Goal: Task Accomplishment & Management: Manage account settings

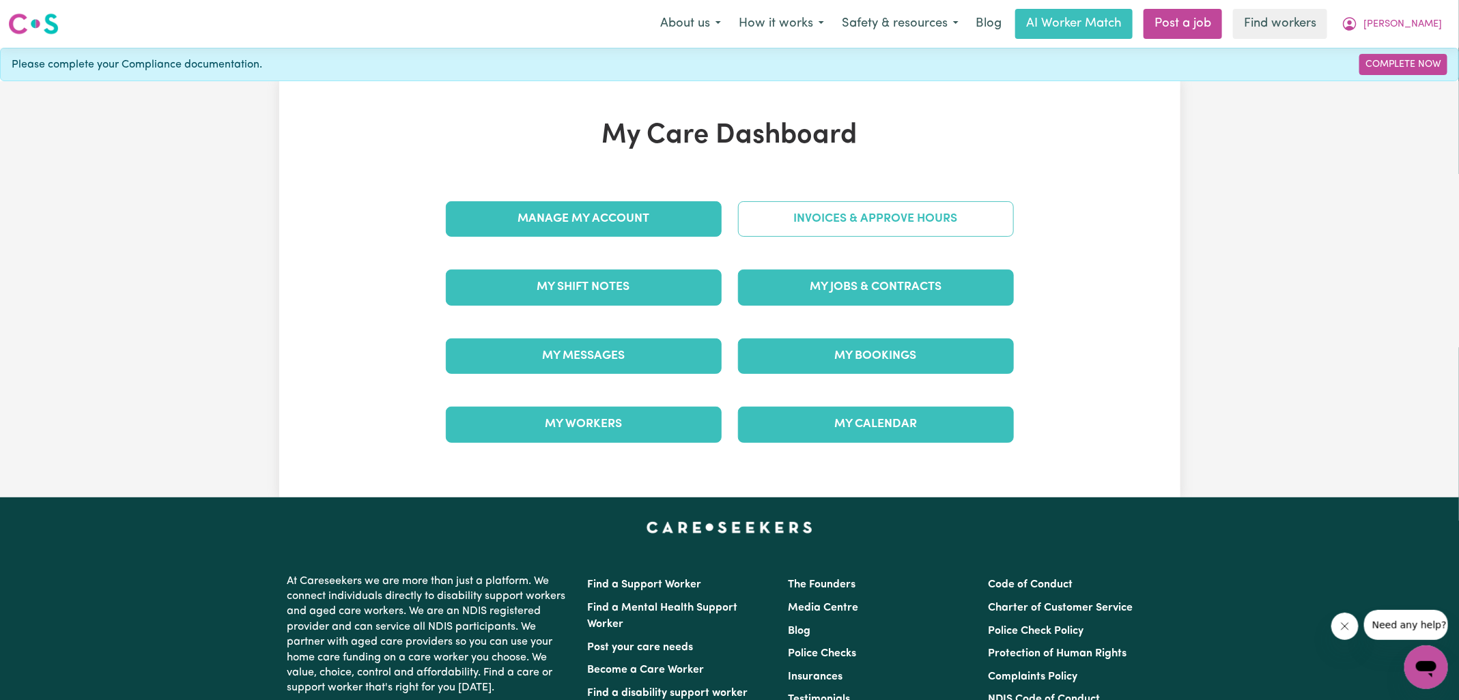
click at [822, 215] on link "Invoices & Approve Hours" at bounding box center [876, 218] width 276 height 35
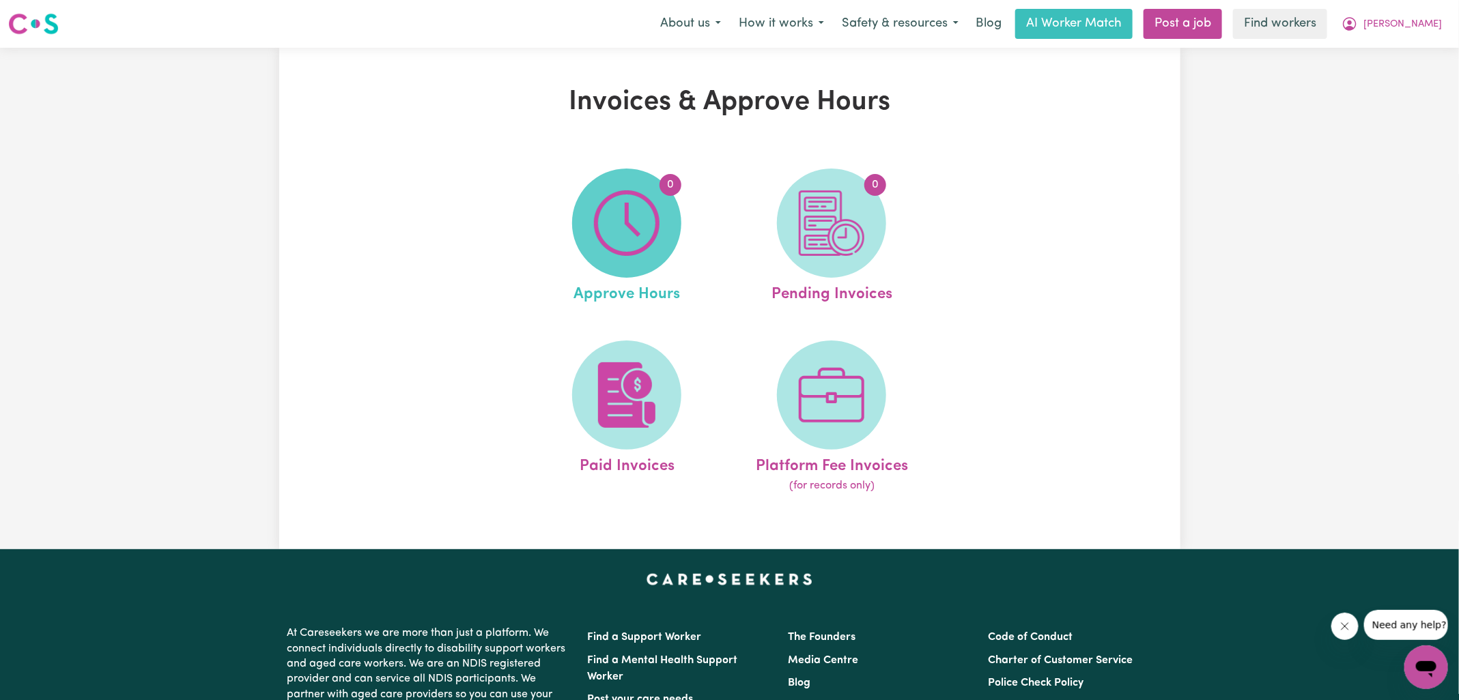
click at [665, 216] on span "0" at bounding box center [626, 223] width 109 height 109
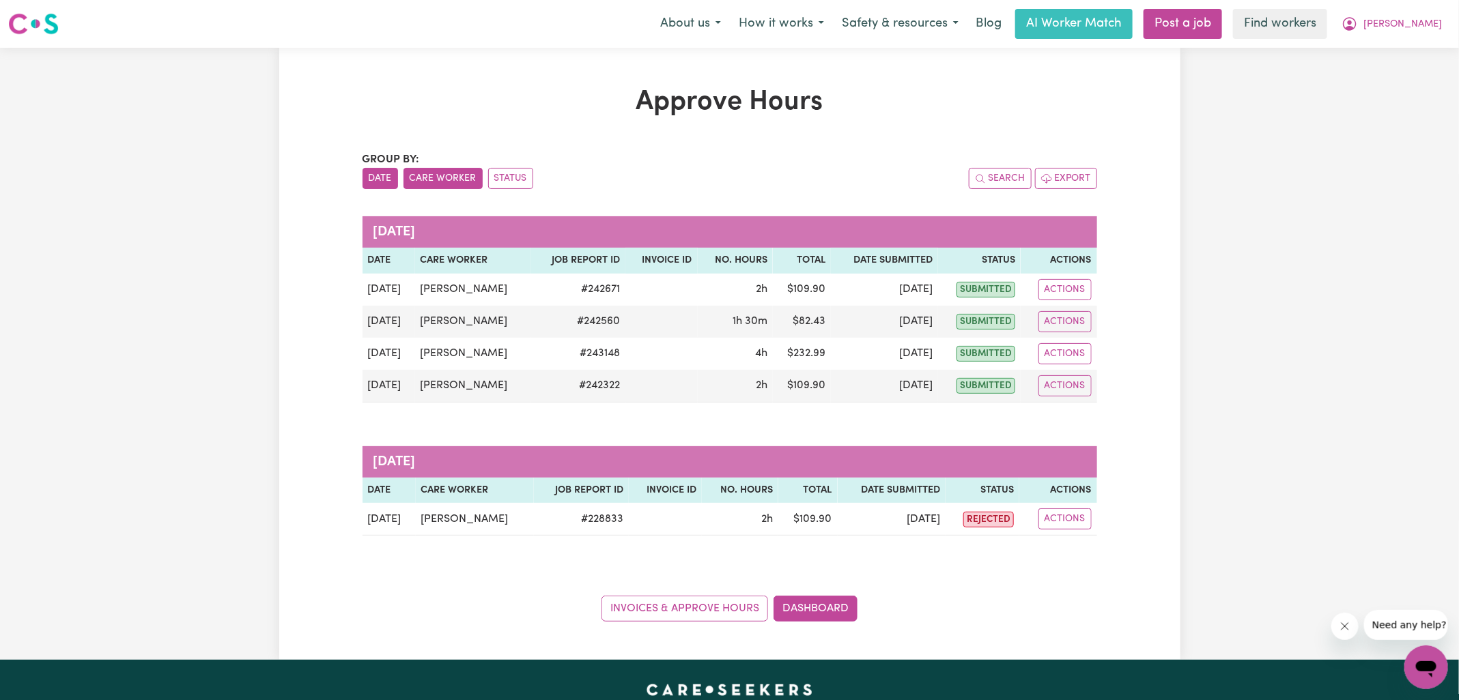
click at [448, 177] on button "Care Worker" at bounding box center [442, 178] width 79 height 21
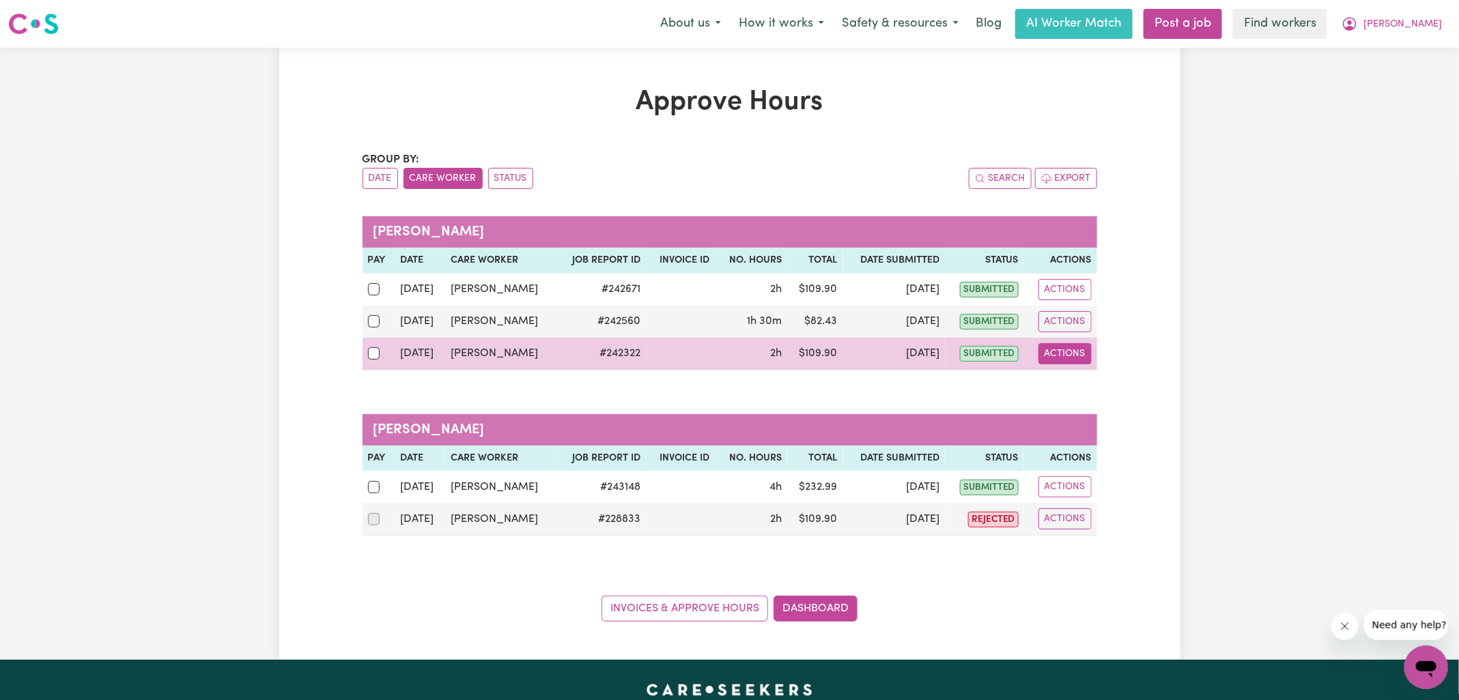
click at [1045, 353] on button "Actions" at bounding box center [1064, 353] width 53 height 21
click at [1089, 384] on link "View Job Report" at bounding box center [1099, 384] width 117 height 27
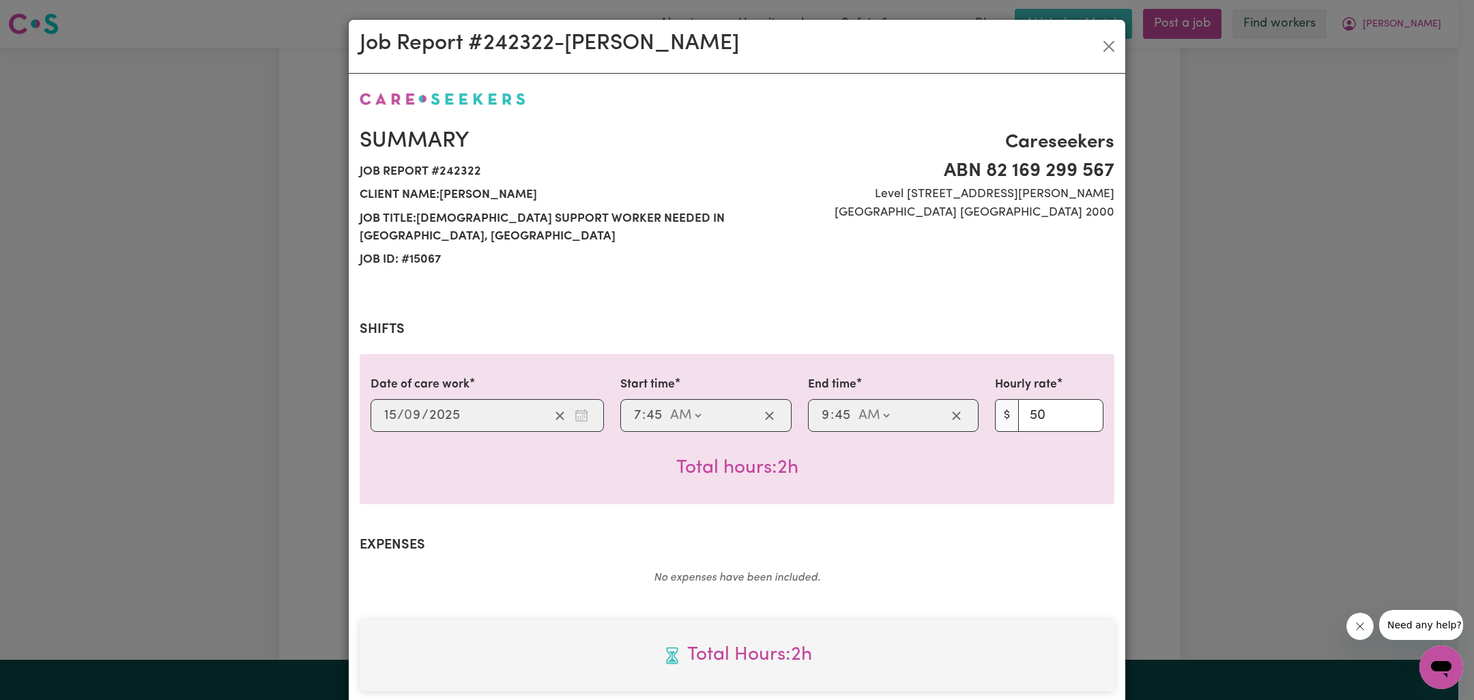
scroll to position [350, 0]
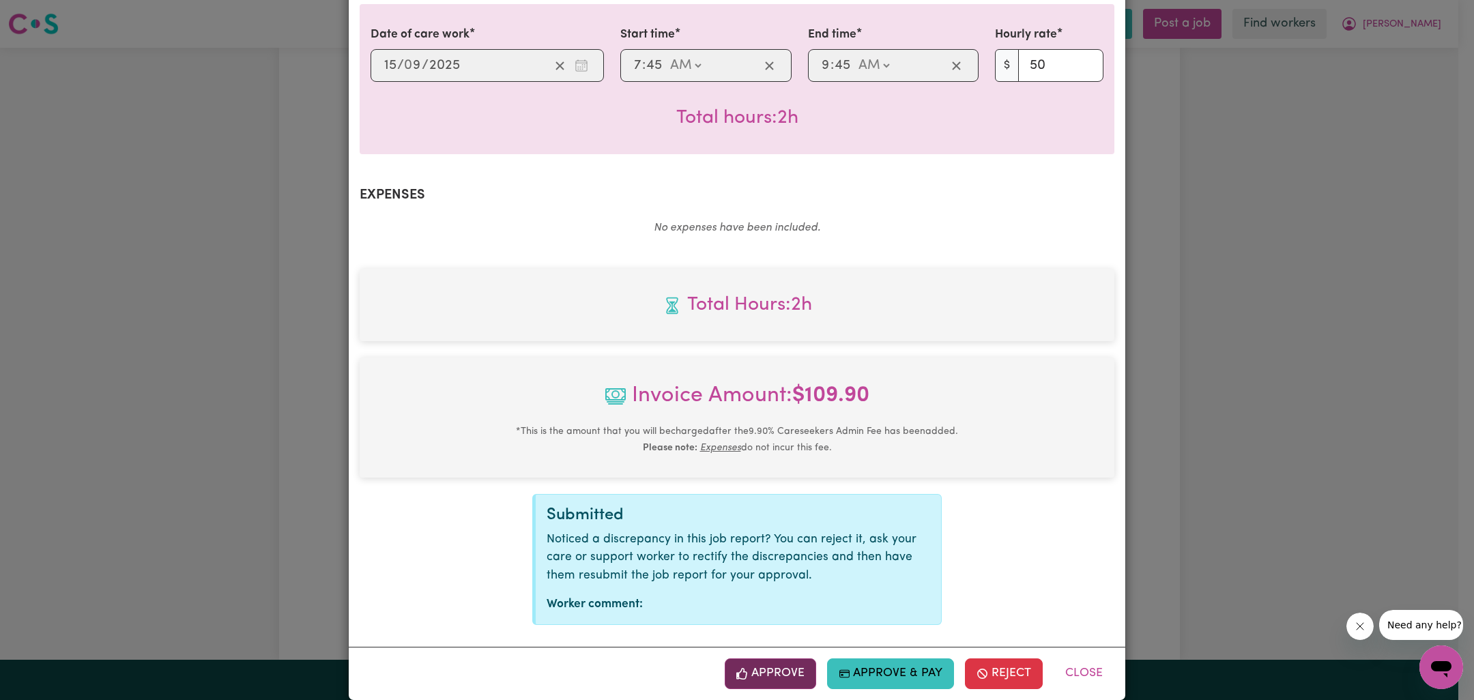
click at [766, 659] on button "Approve" at bounding box center [770, 674] width 91 height 30
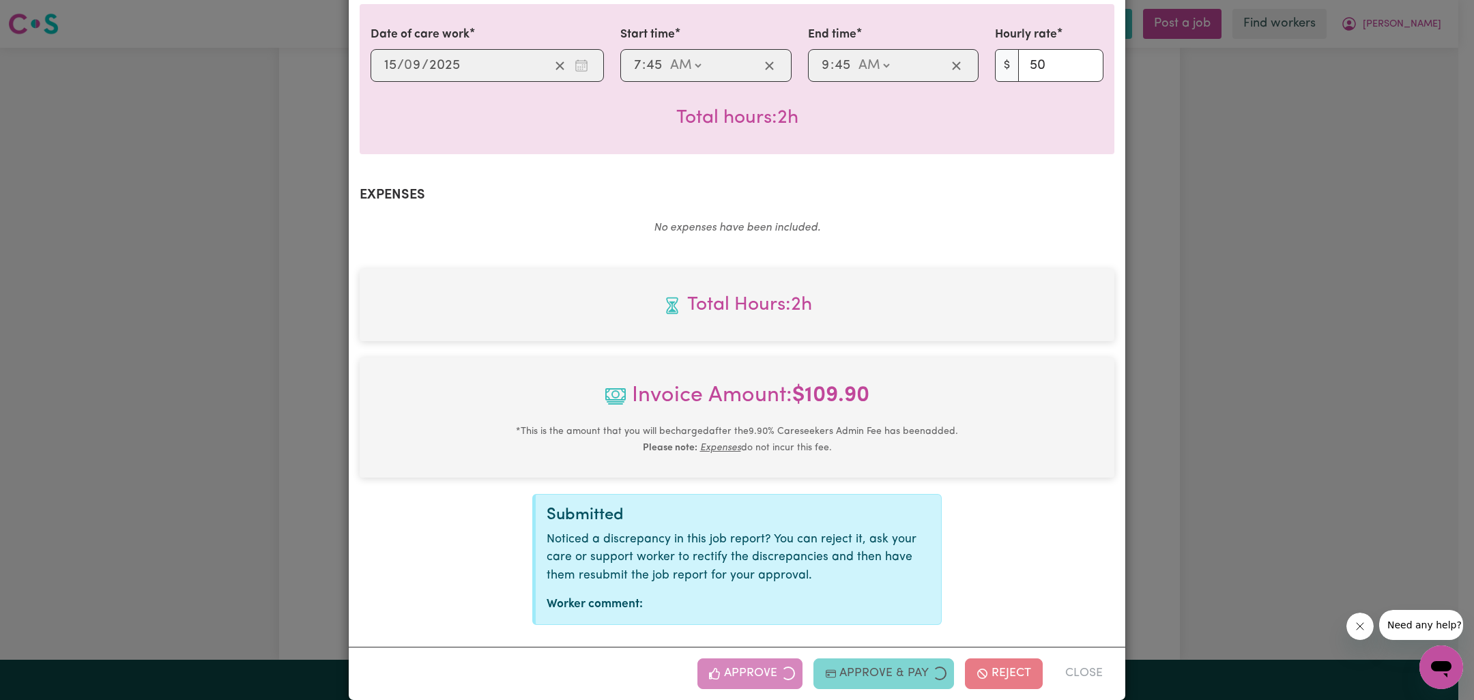
click at [1179, 421] on div "Job Report # 242322 - [PERSON_NAME] Summary Job report # 242322 Client name: [P…" at bounding box center [737, 350] width 1474 height 700
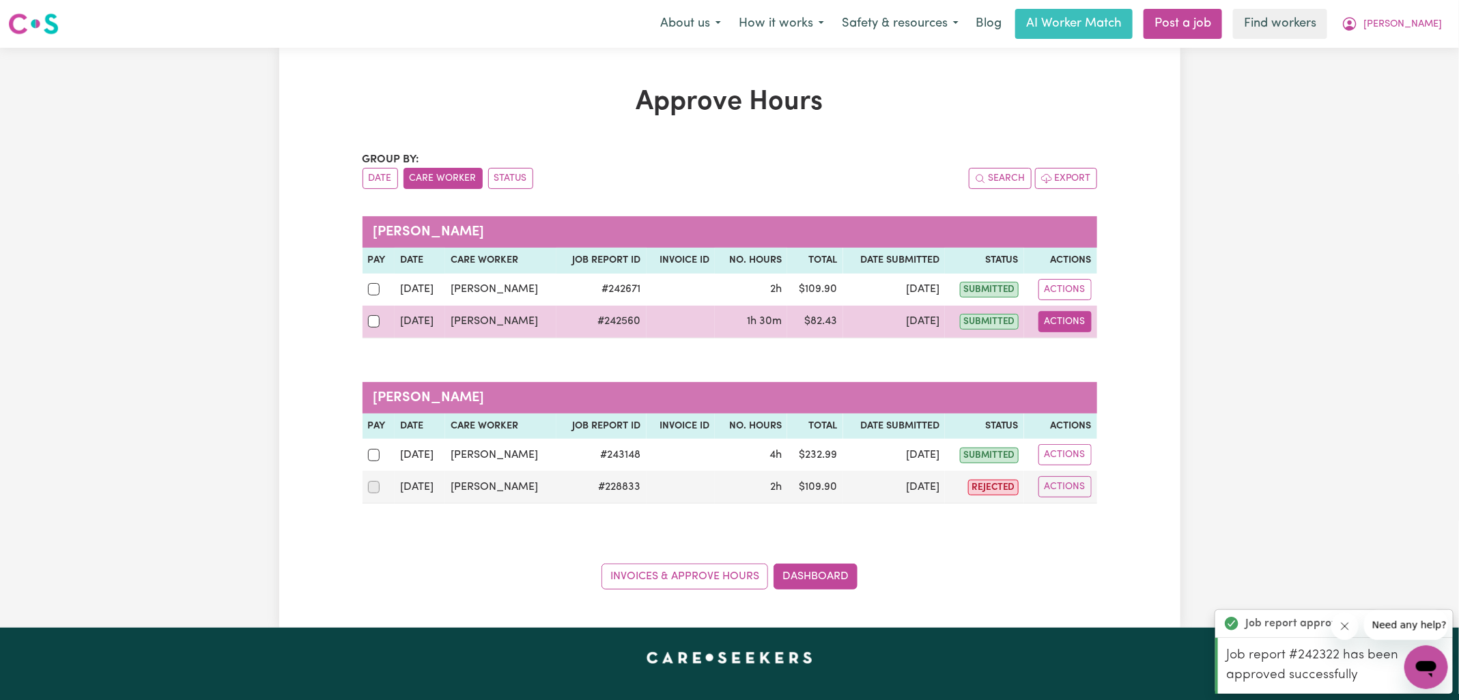
click at [1050, 325] on button "Actions" at bounding box center [1064, 321] width 53 height 21
click at [1080, 356] on link "View Job Report" at bounding box center [1099, 352] width 117 height 27
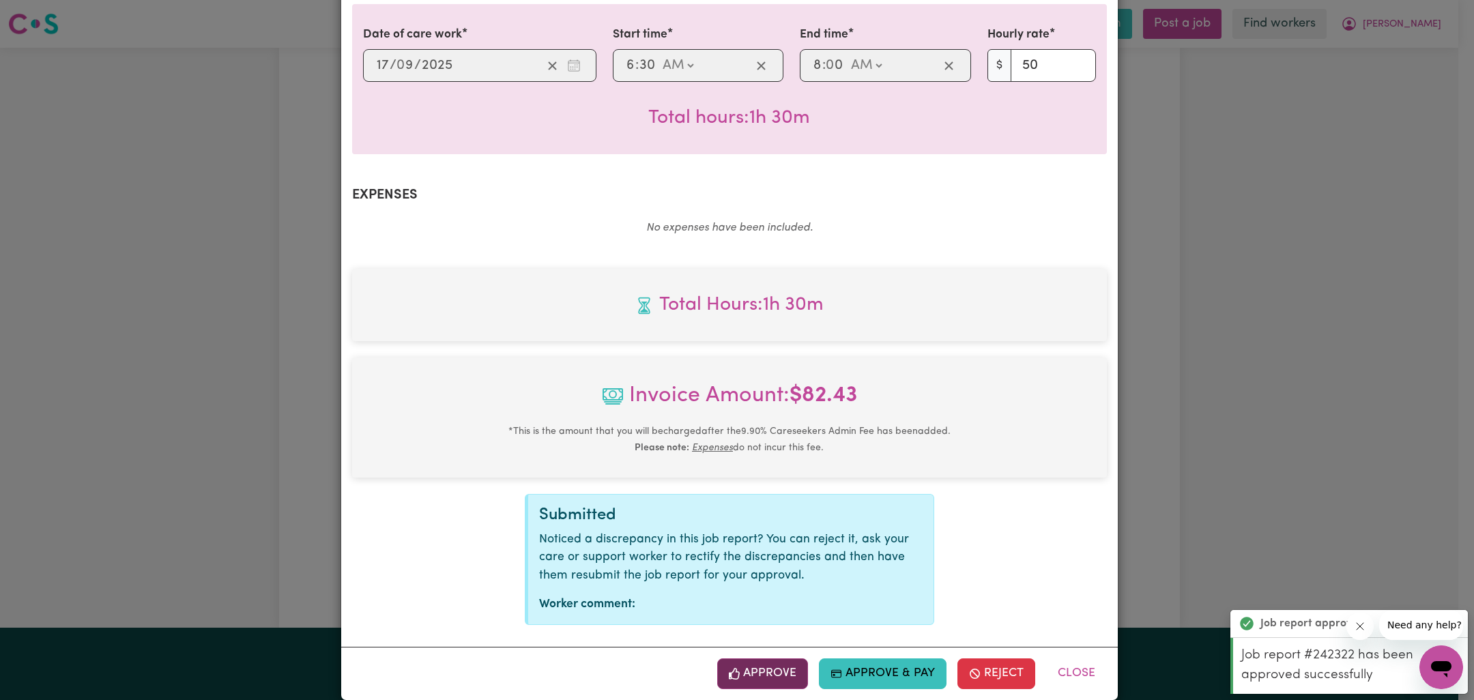
click at [754, 659] on button "Approve" at bounding box center [762, 674] width 91 height 30
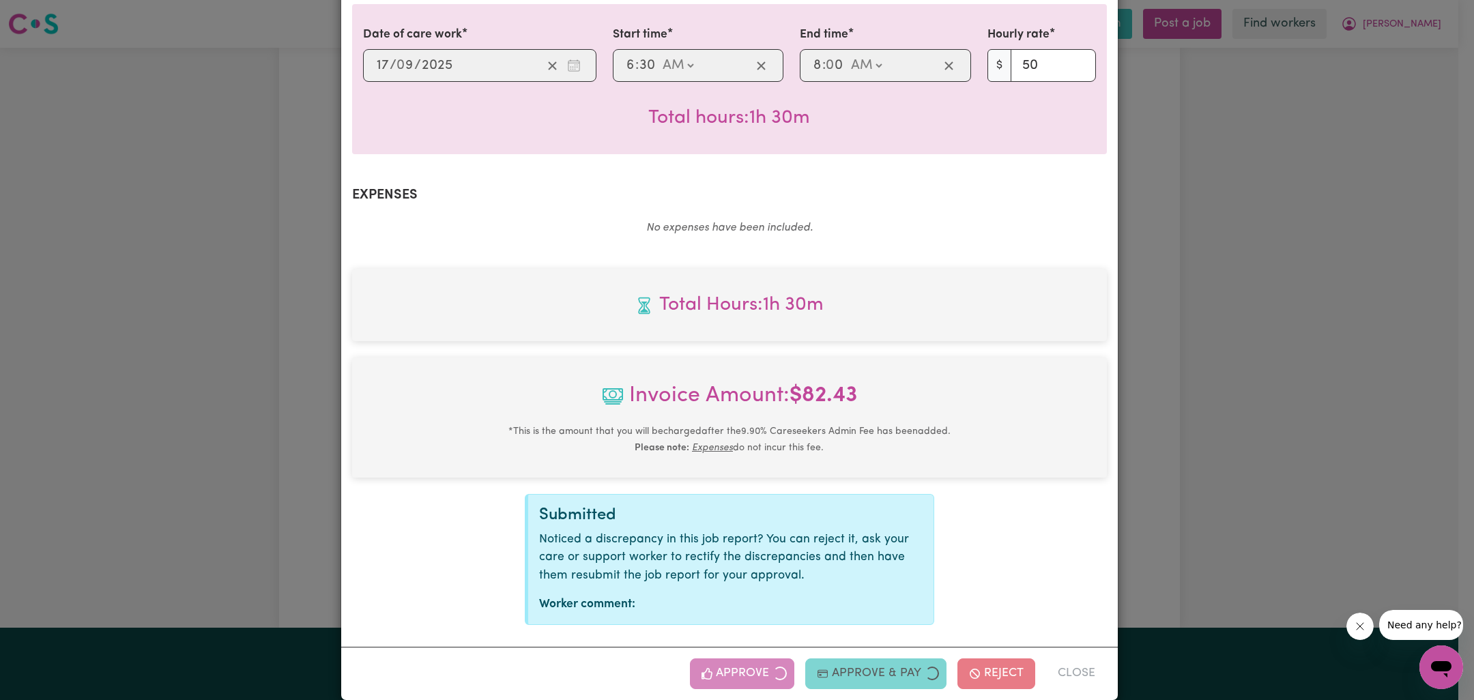
click at [1162, 422] on div "Job Report # 242560 - [PERSON_NAME] Summary Job report # 242560 Client name: [P…" at bounding box center [737, 350] width 1474 height 700
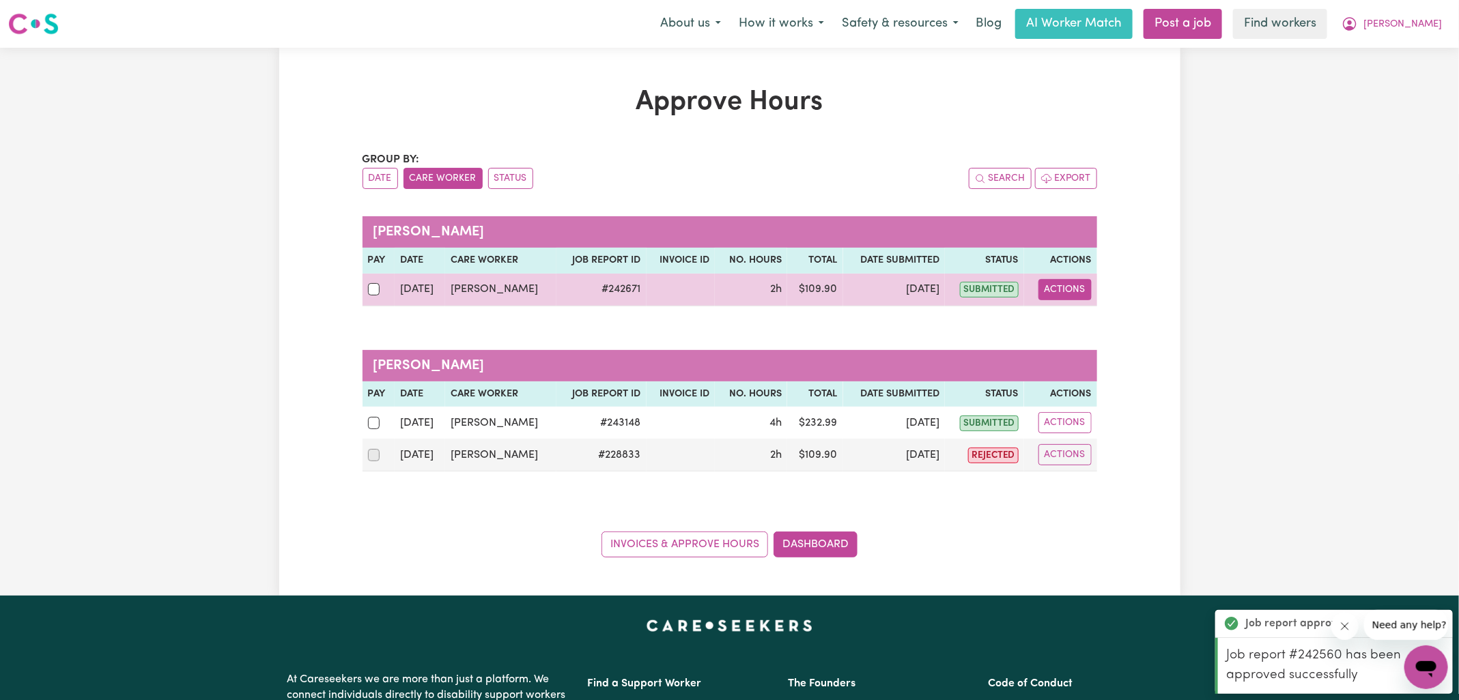
click at [1065, 289] on button "Actions" at bounding box center [1064, 289] width 53 height 21
click at [1086, 327] on link "View Job Report" at bounding box center [1099, 320] width 117 height 27
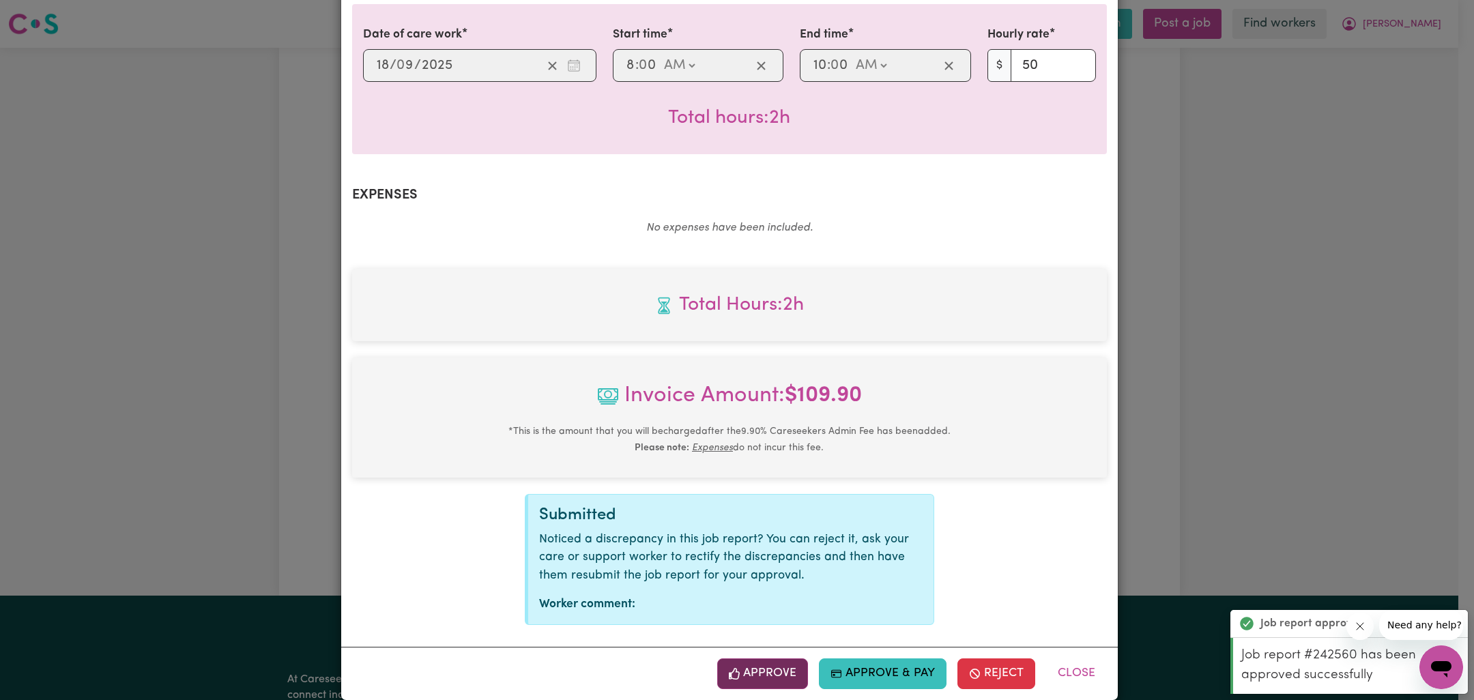
click at [756, 659] on button "Approve" at bounding box center [762, 674] width 91 height 30
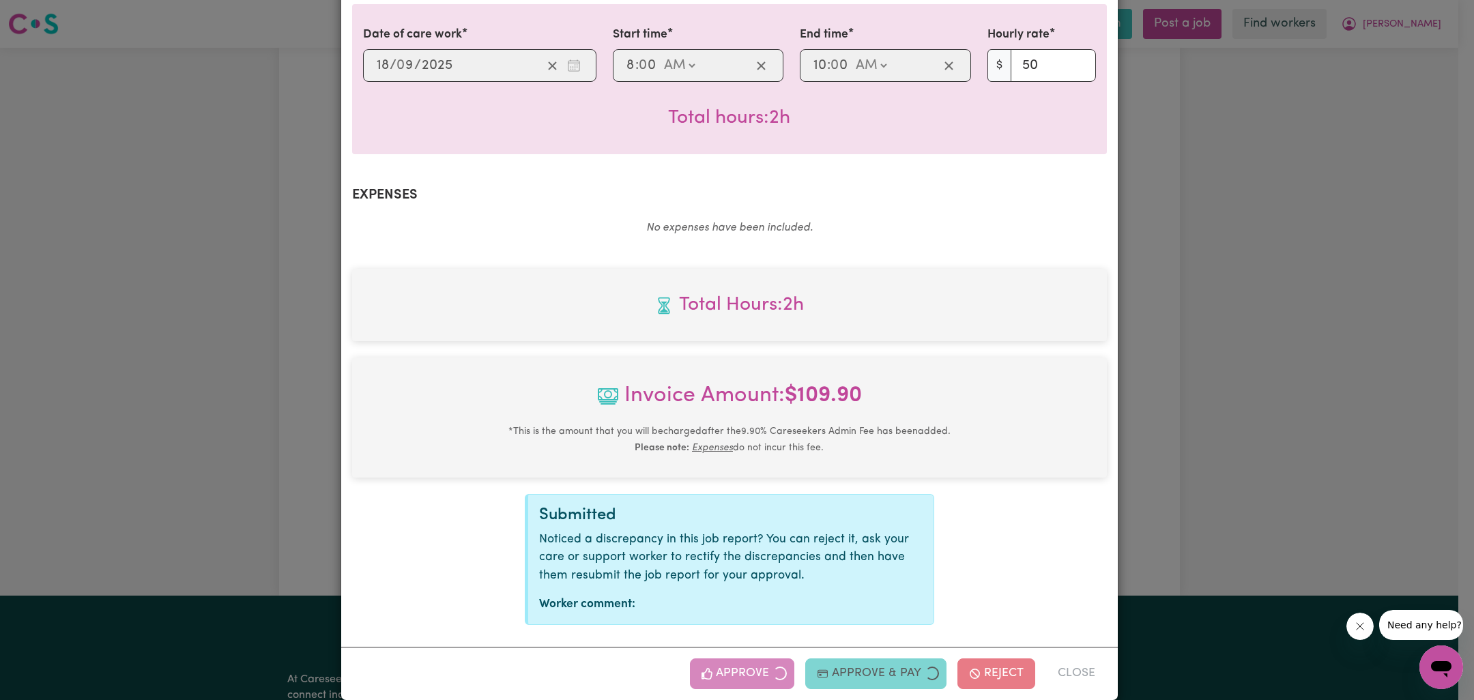
click at [1234, 356] on div "Job Report # 242671 - [PERSON_NAME] Summary Job report # 242671 Client name: [P…" at bounding box center [737, 350] width 1474 height 700
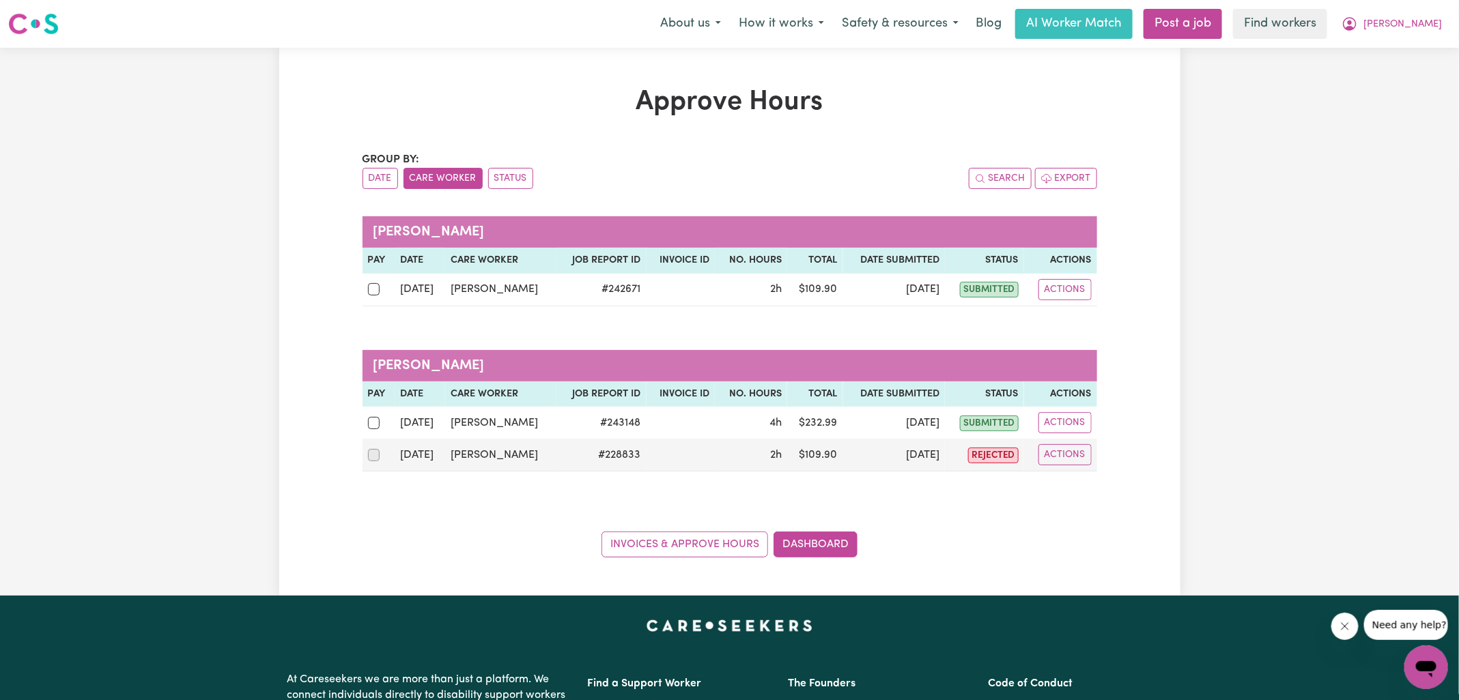
click at [815, 560] on div "Approve Hours Group by: Date Care Worker Status Search Export [PERSON_NAME] Pay…" at bounding box center [729, 322] width 901 height 548
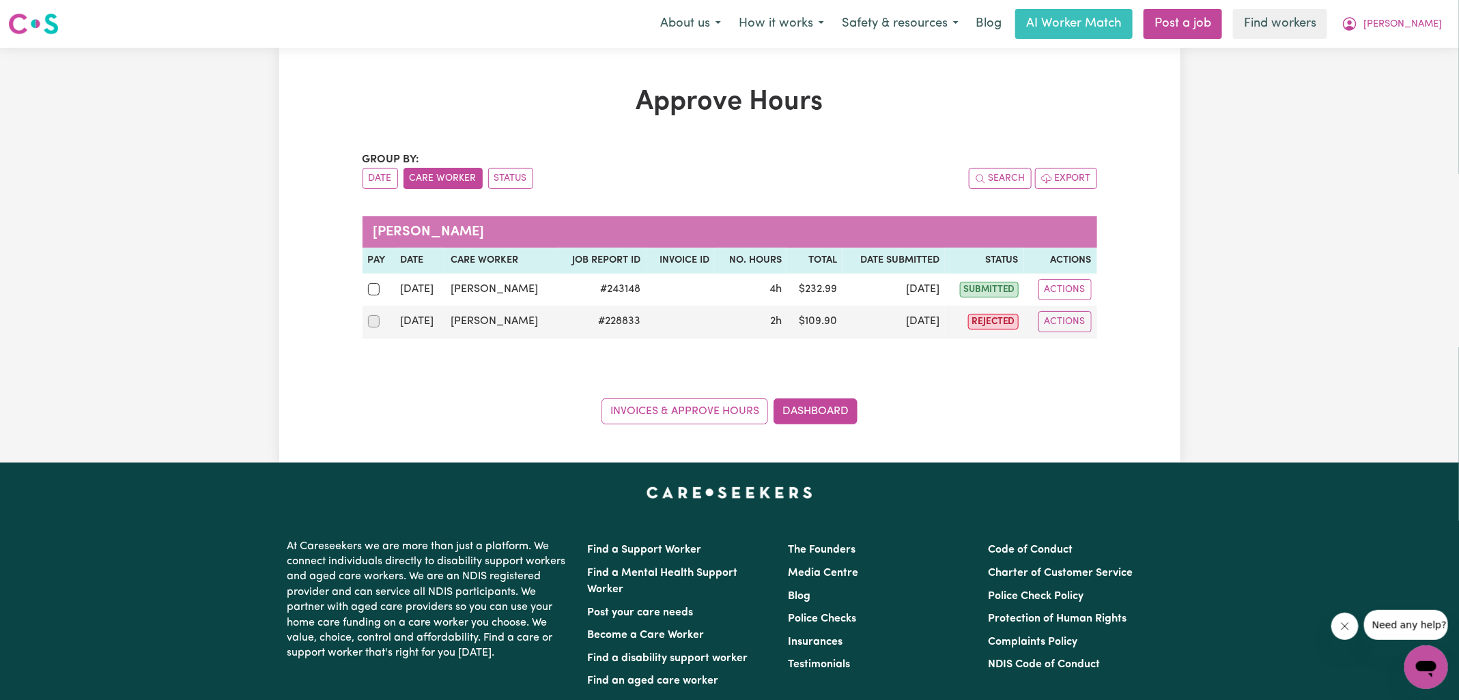
click at [822, 534] on div "Find a Support Worker Find a Mental Health Support Worker Post your care needs …" at bounding box center [879, 682] width 601 height 296
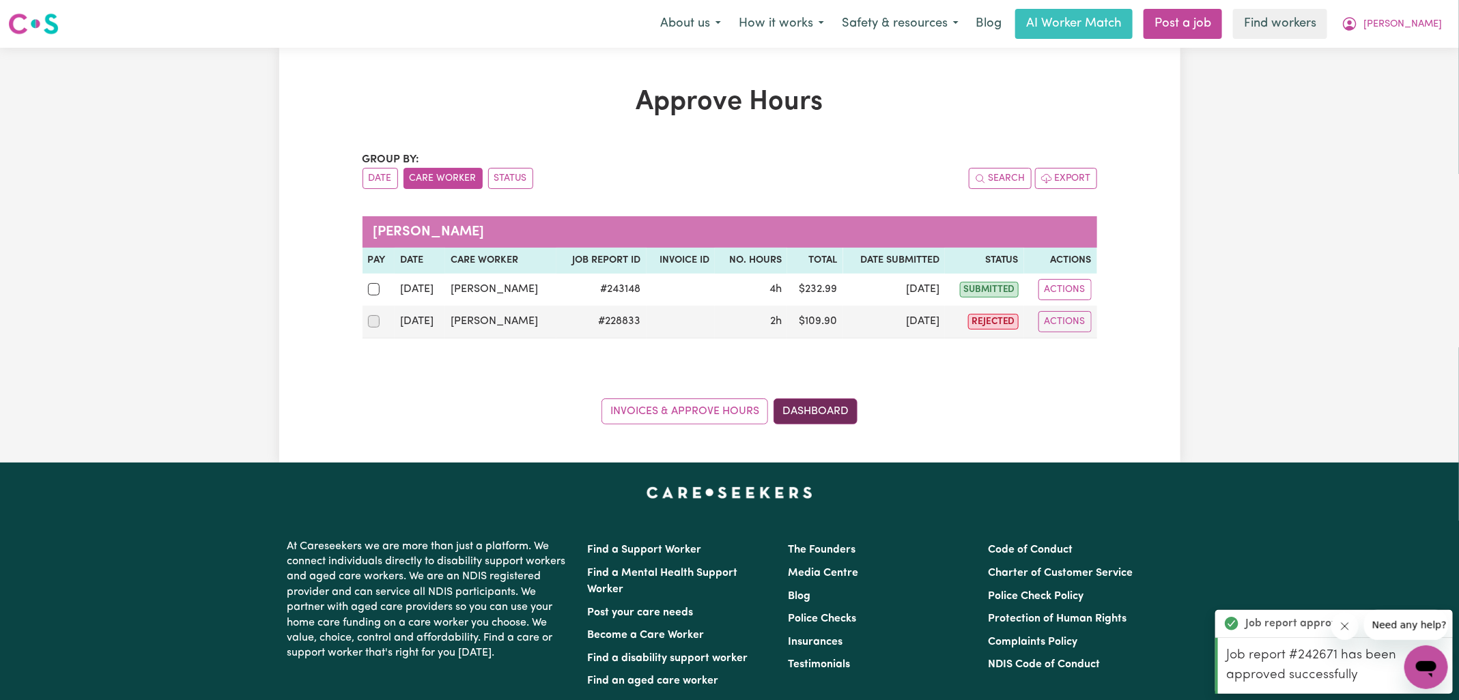
click at [804, 417] on link "Dashboard" at bounding box center [815, 412] width 84 height 26
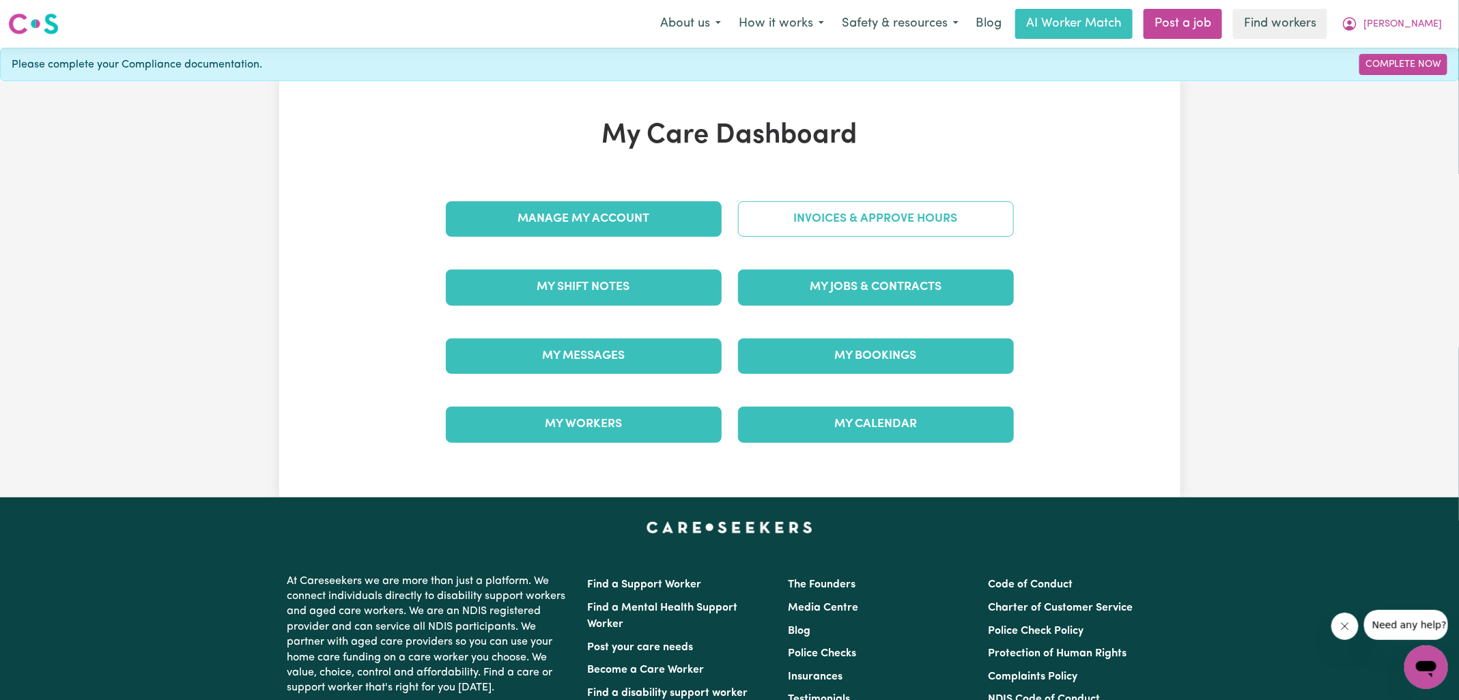
click at [853, 209] on link "Invoices & Approve Hours" at bounding box center [876, 218] width 276 height 35
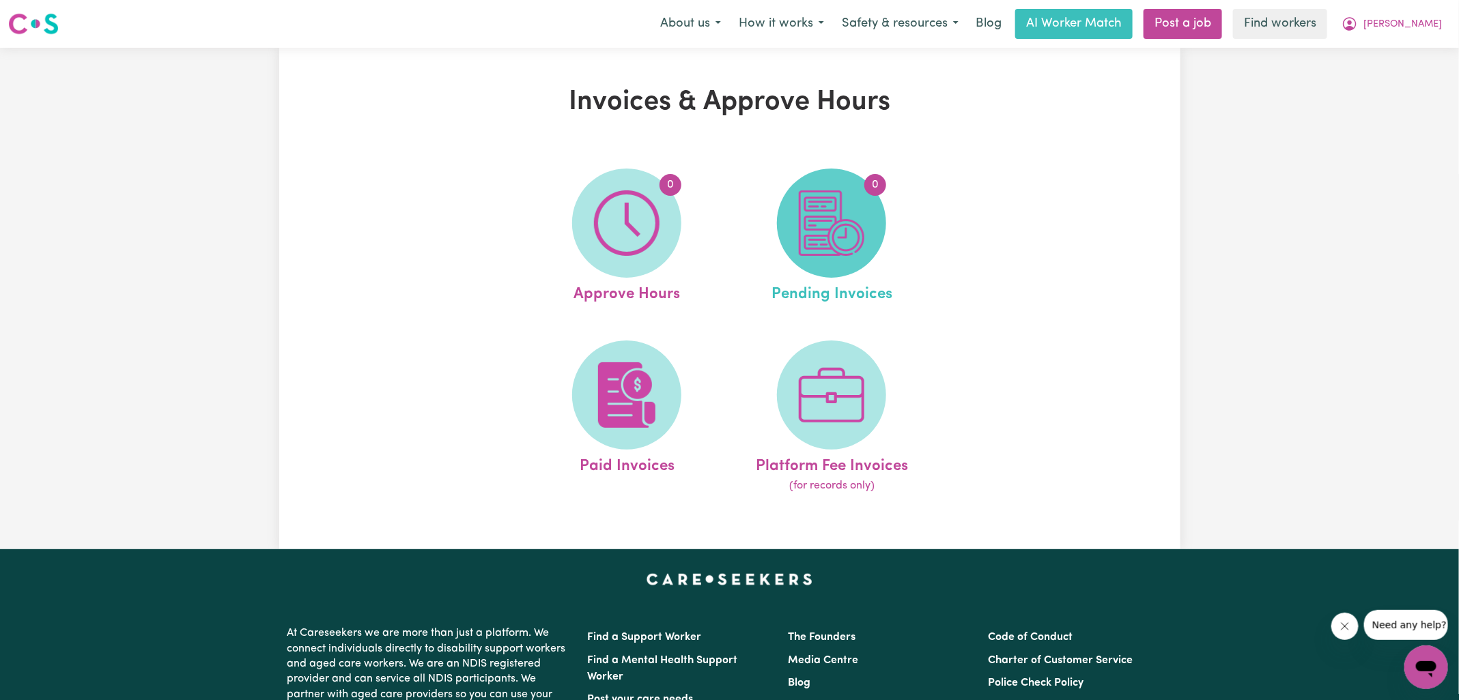
click at [871, 223] on span "0" at bounding box center [831, 223] width 109 height 109
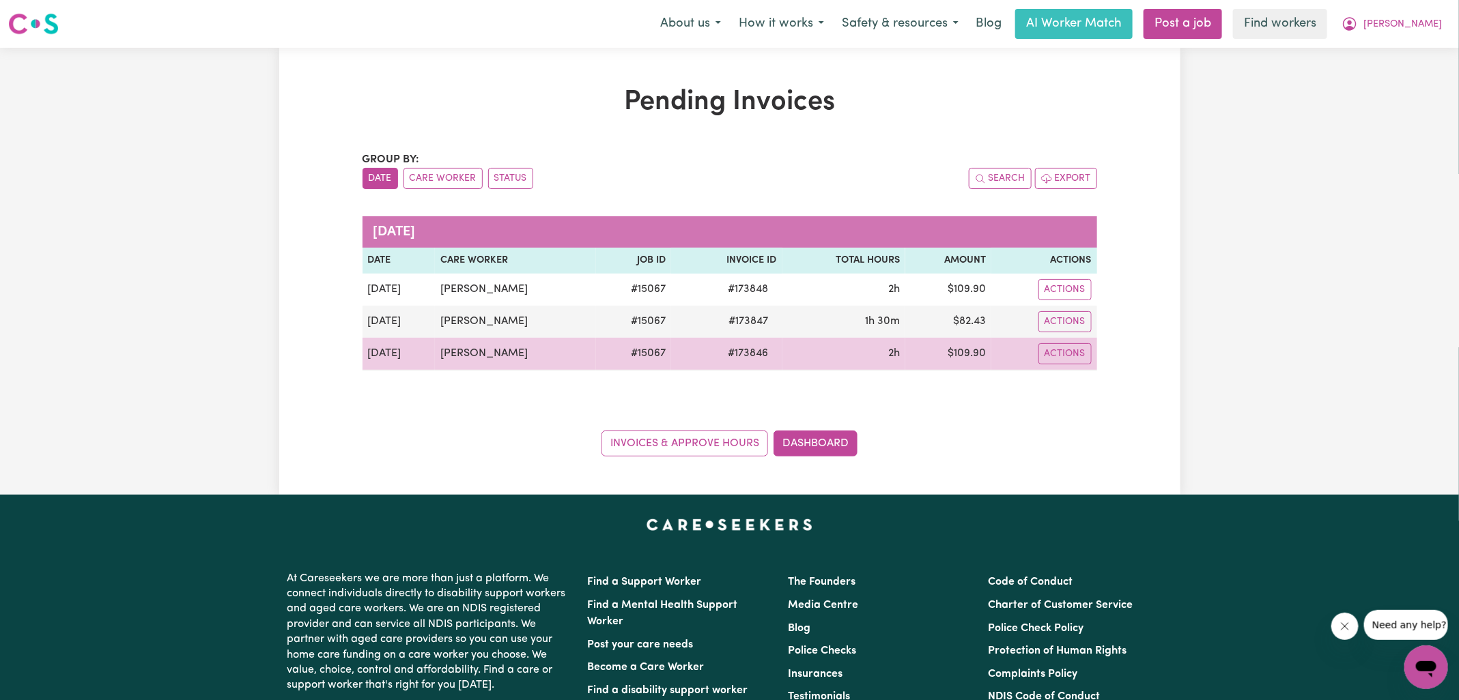
click at [743, 356] on span "# 173846" at bounding box center [748, 353] width 57 height 16
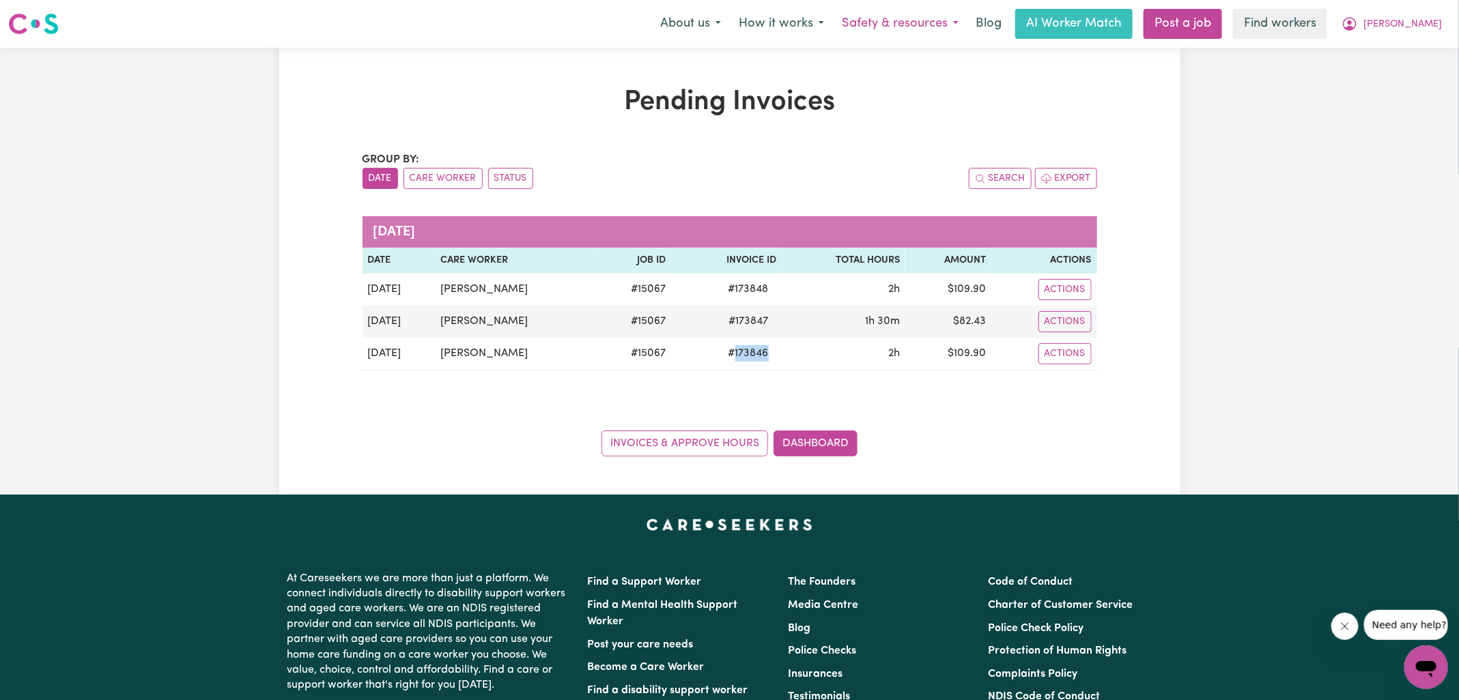
copy span "173846"
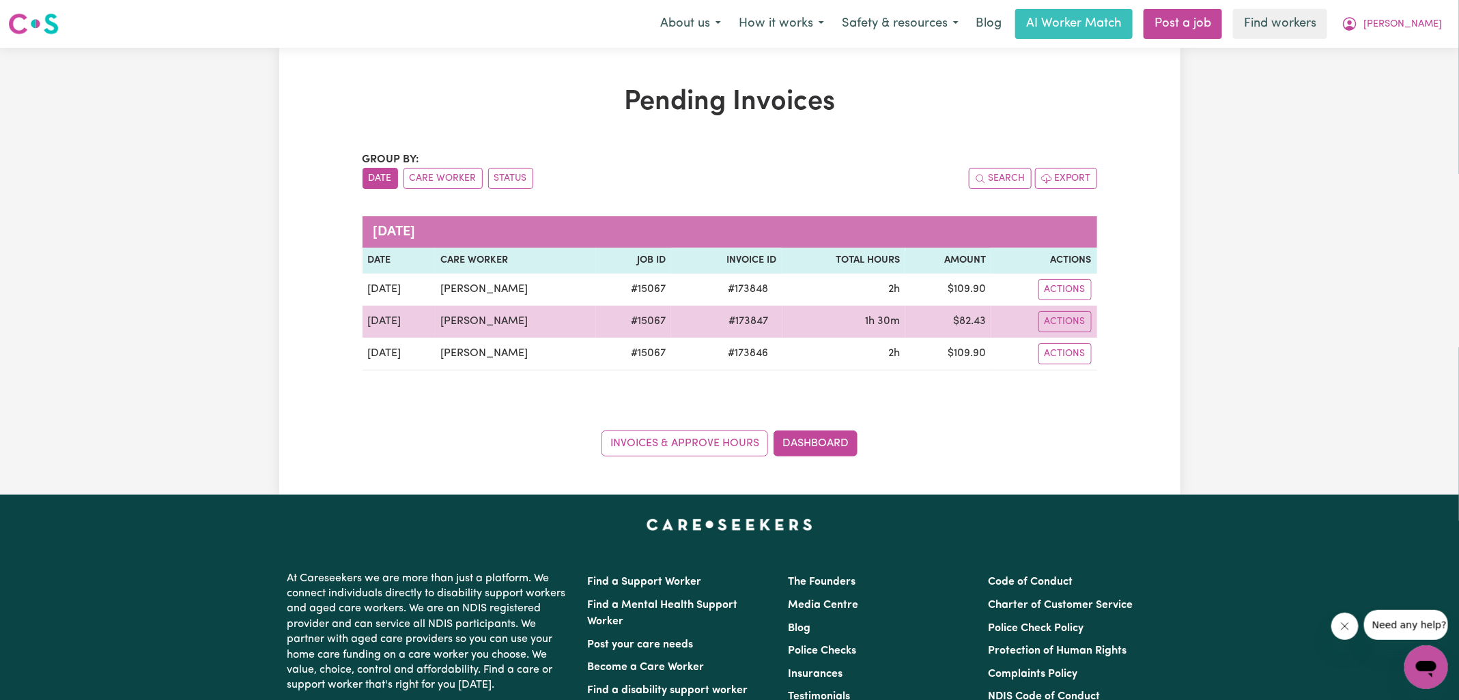
click at [740, 319] on span "# 173847" at bounding box center [749, 321] width 56 height 16
drag, startPoint x: 740, startPoint y: 319, endPoint x: 749, endPoint y: 312, distance: 11.2
click at [740, 319] on span "# 173847" at bounding box center [749, 321] width 56 height 16
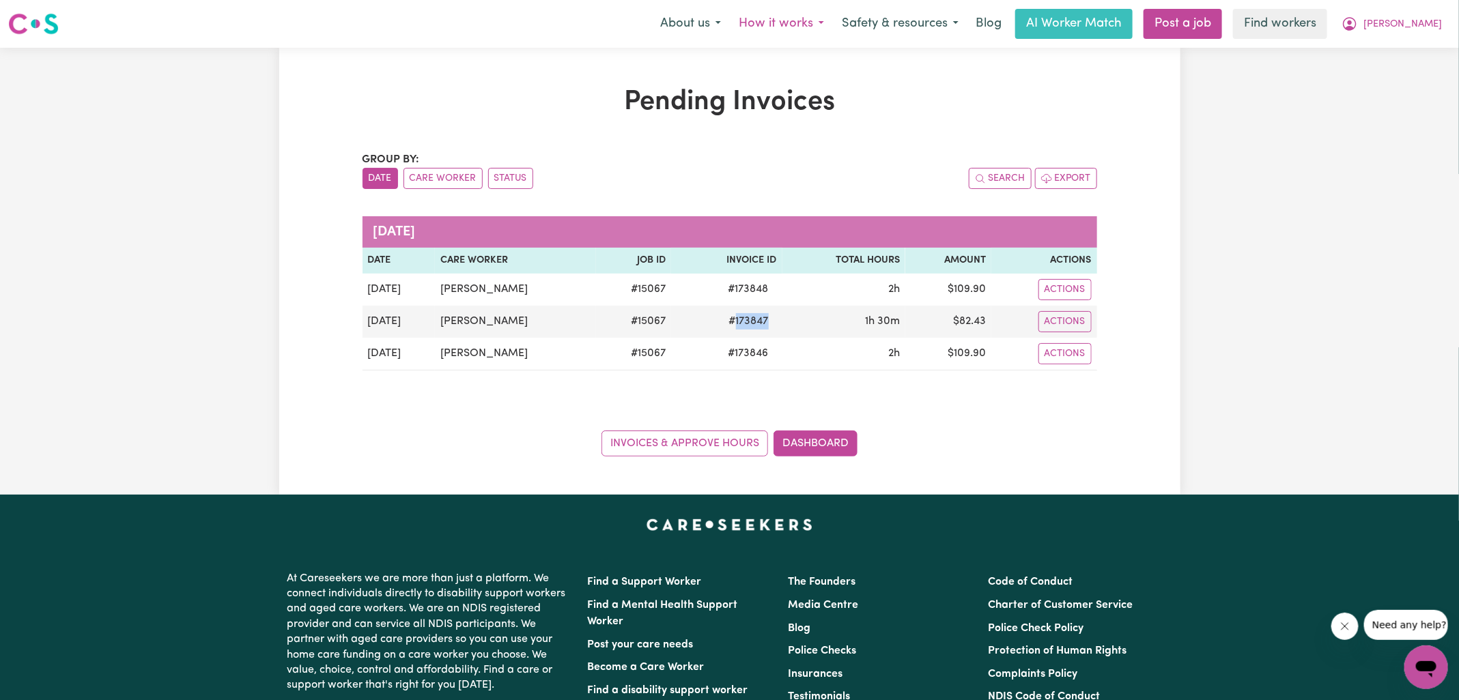
copy span "173847"
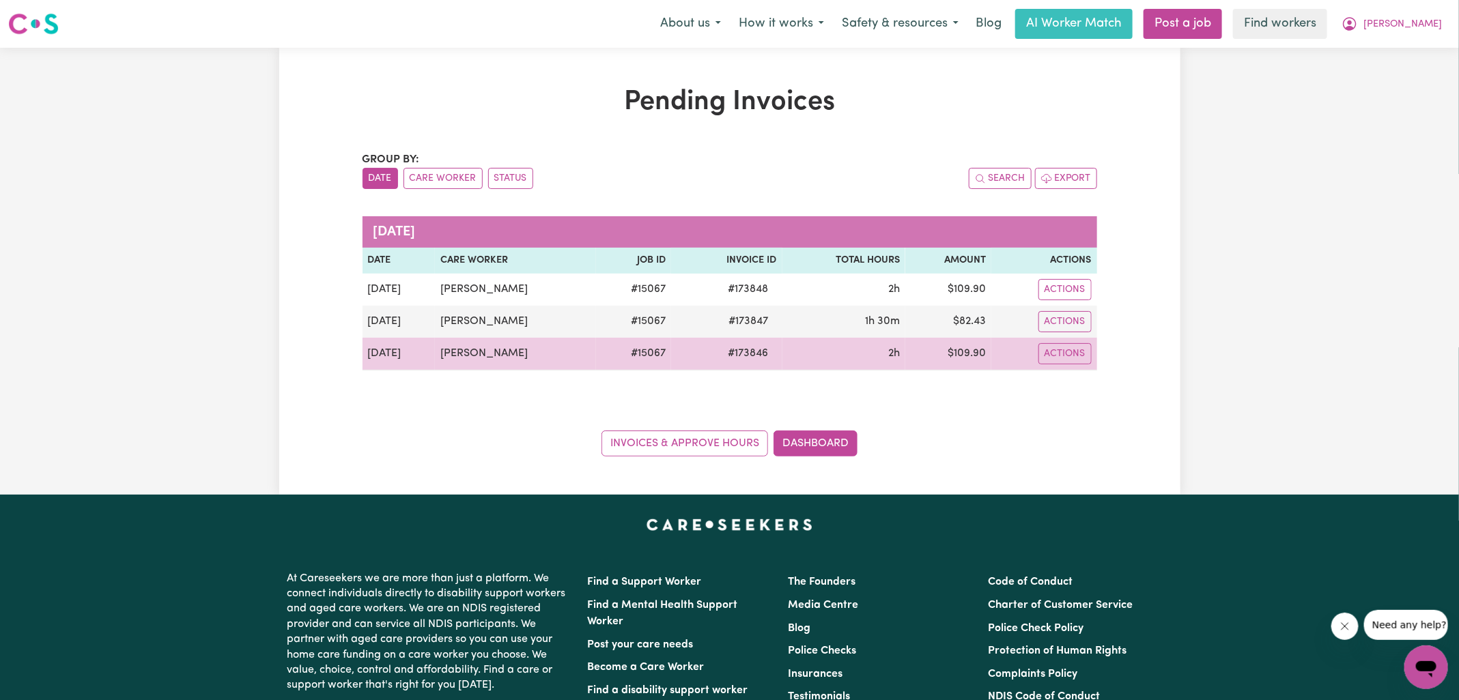
click at [738, 346] on span "# 173846" at bounding box center [748, 353] width 57 height 16
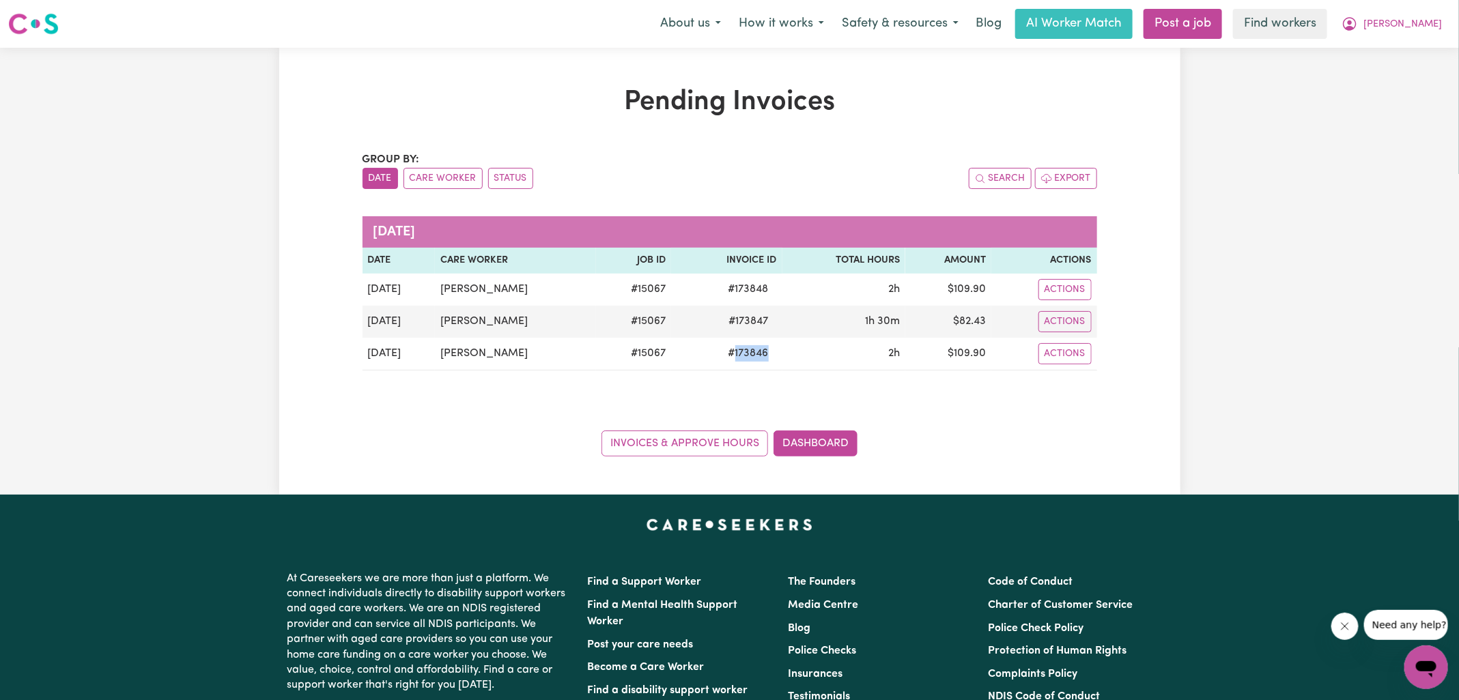
copy span "173846"
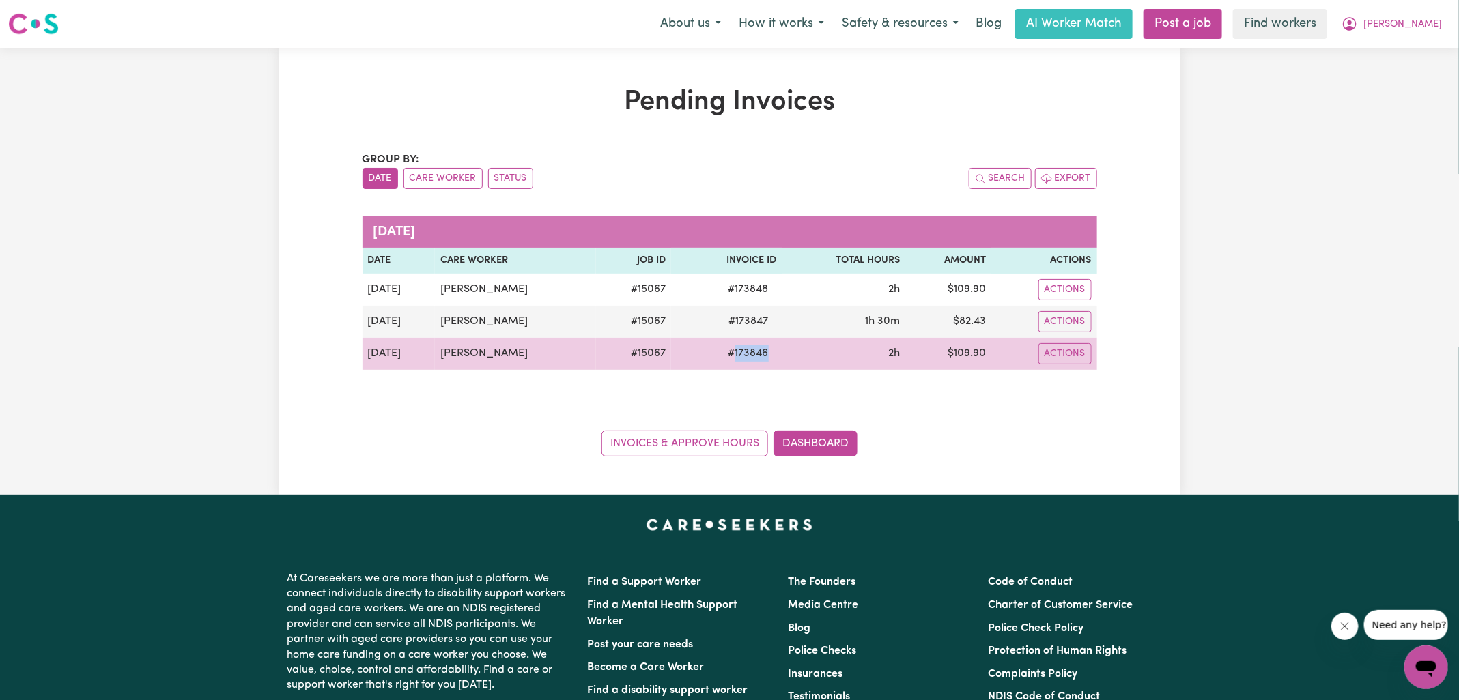
click at [973, 351] on td "$ 109.90" at bounding box center [948, 354] width 86 height 33
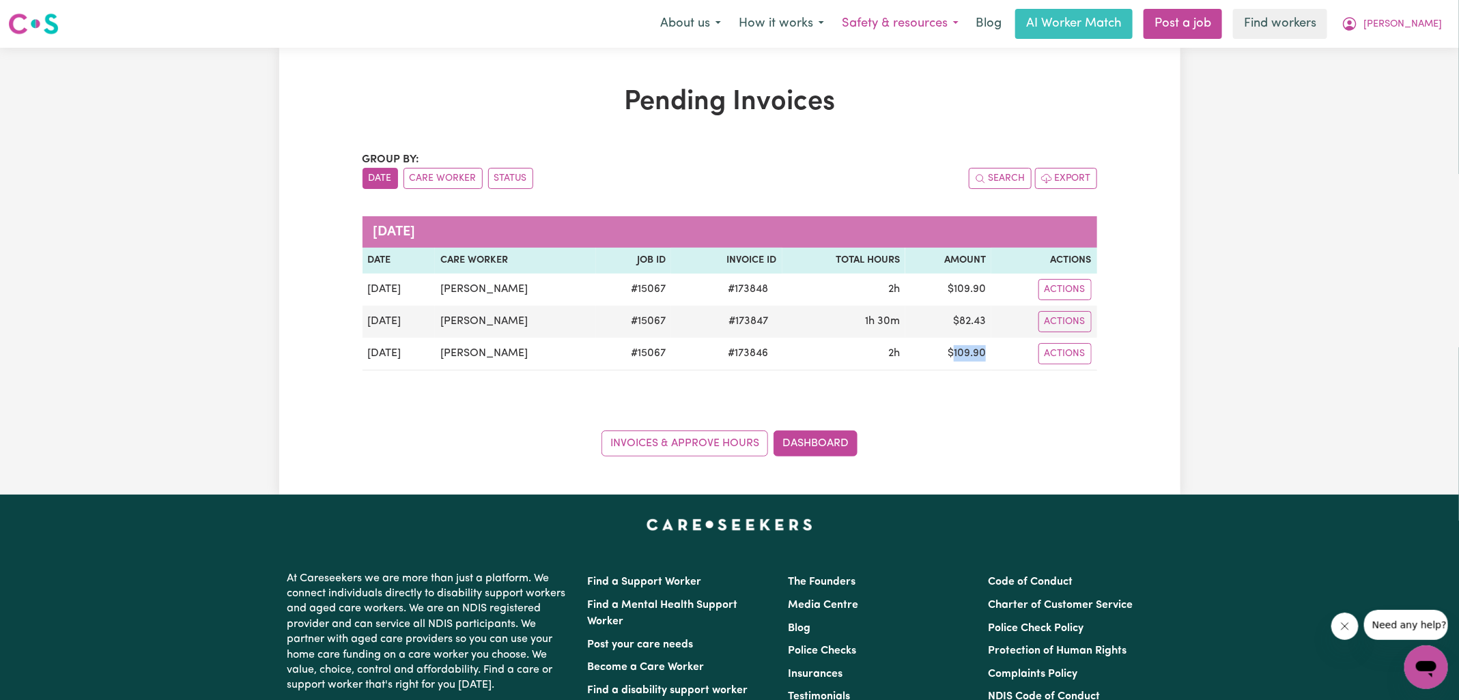
copy td "109.90"
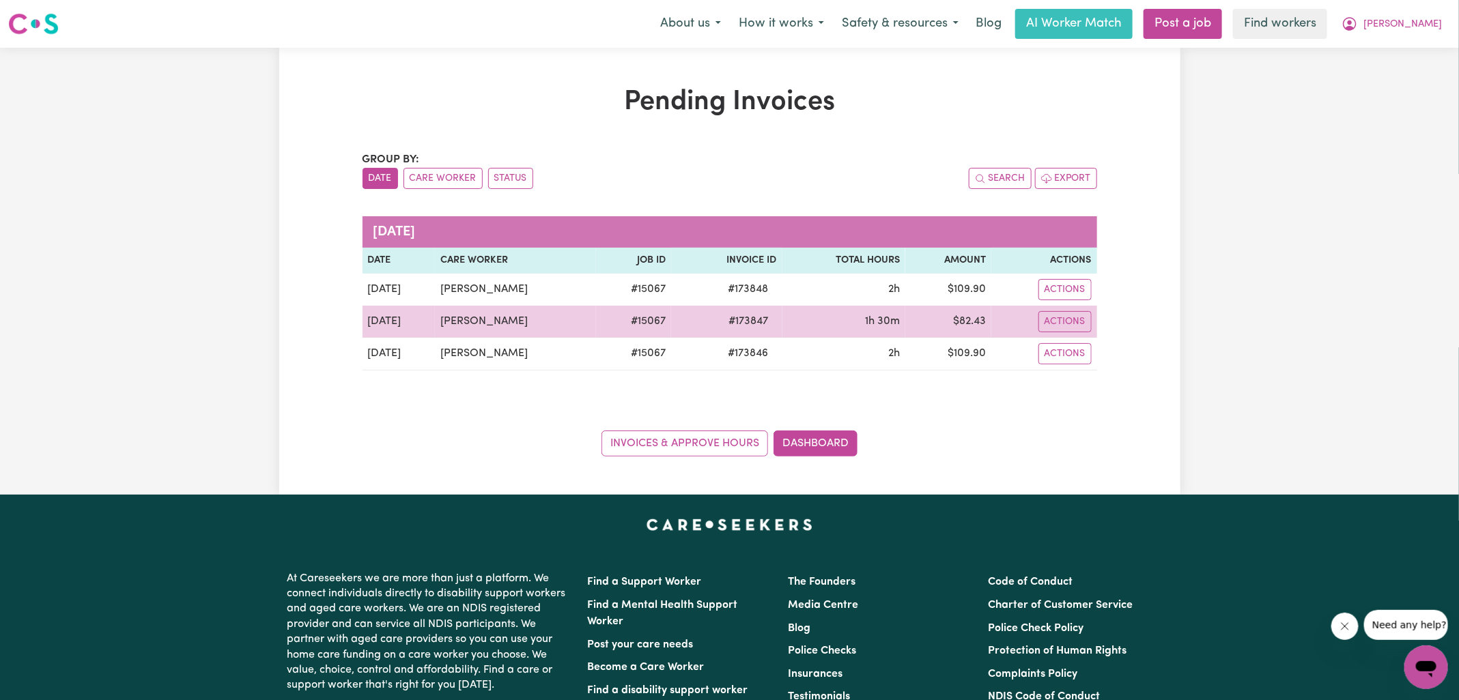
click at [977, 323] on td "$ 82.43" at bounding box center [948, 322] width 86 height 32
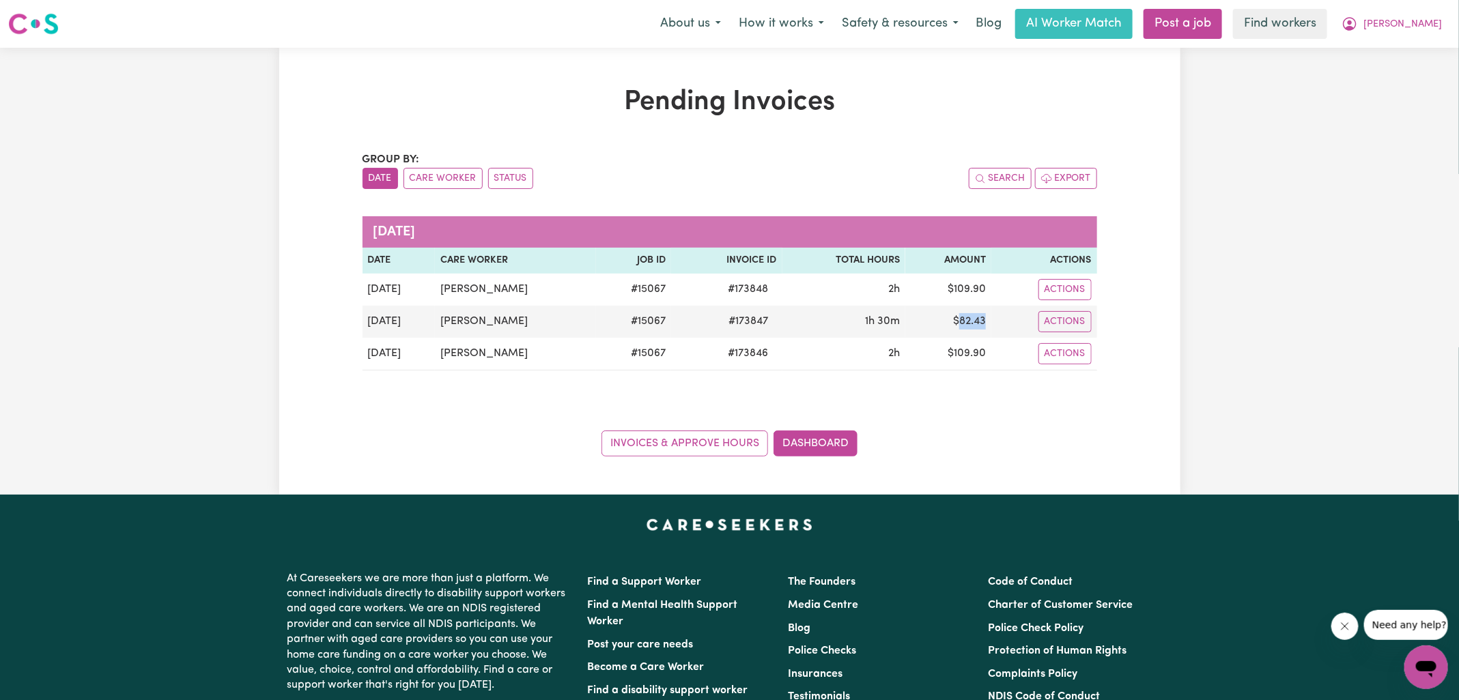
copy td "82.43"
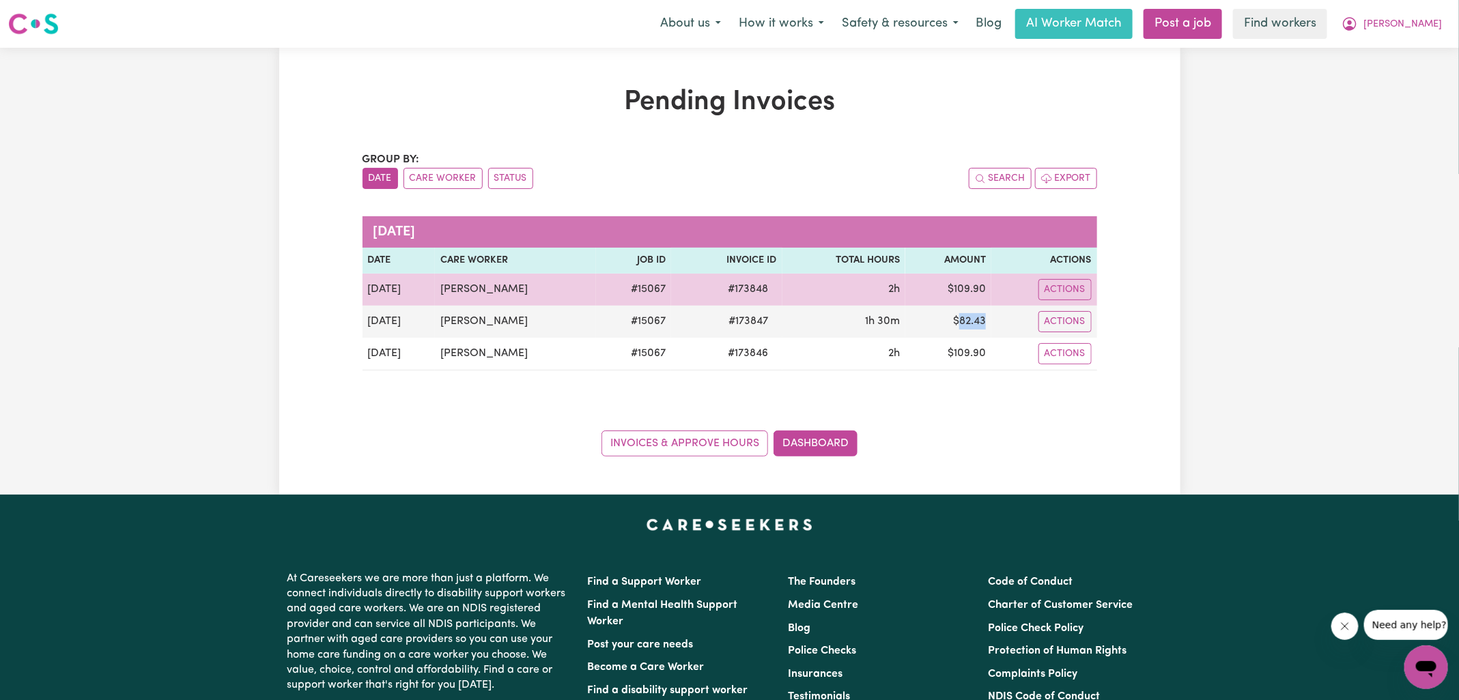
click at [977, 285] on td "$ 109.90" at bounding box center [948, 290] width 86 height 32
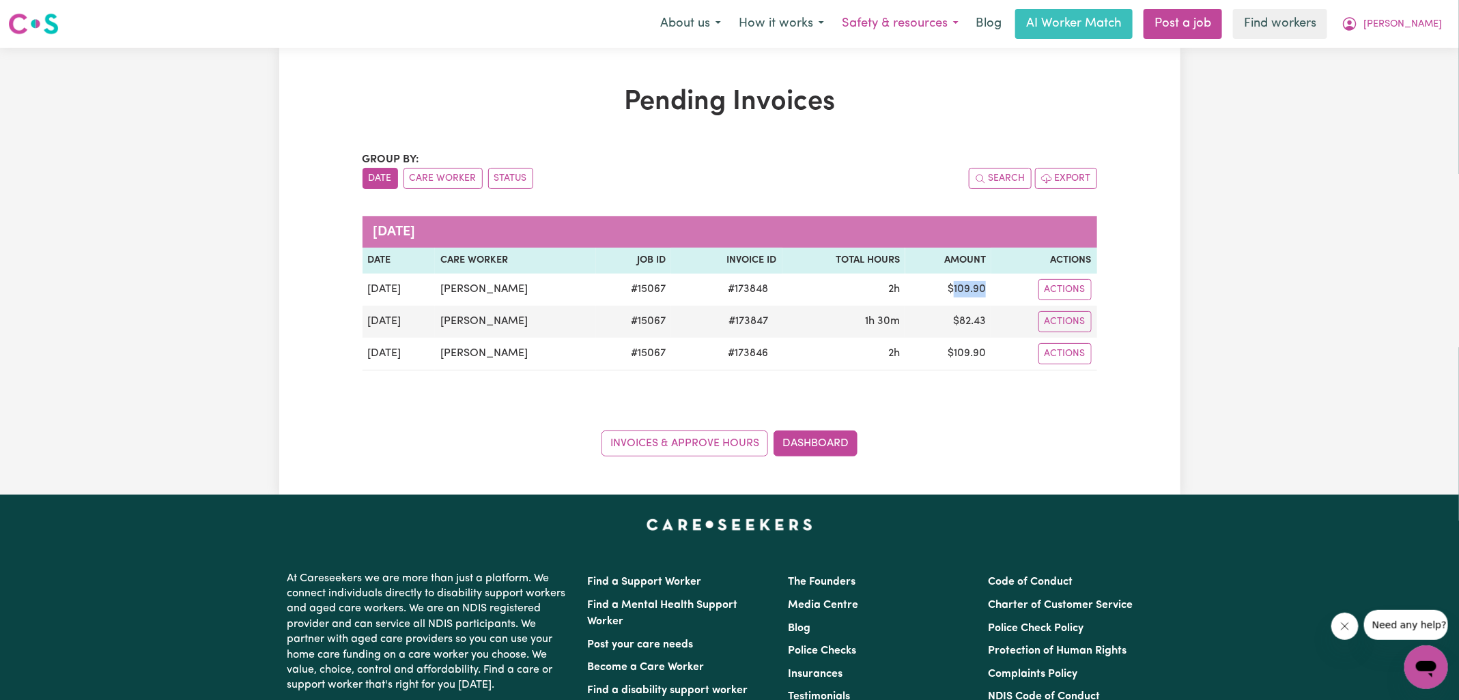
copy td "109.90"
click at [1307, 169] on div "Pending Invoices Group by: Date Care Worker Status Search Export [DATE] Date Ca…" at bounding box center [729, 271] width 1459 height 447
click at [844, 442] on link "Dashboard" at bounding box center [815, 444] width 84 height 26
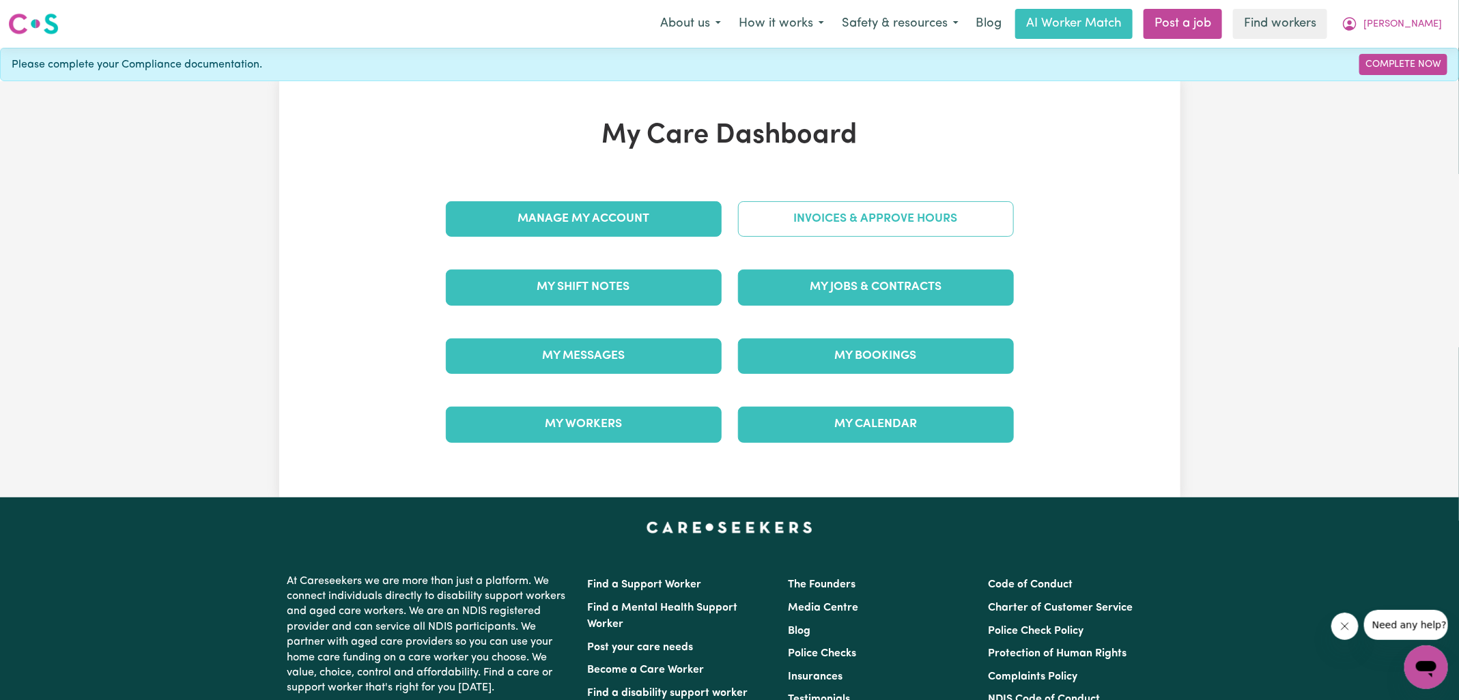
click at [798, 227] on link "Invoices & Approve Hours" at bounding box center [876, 218] width 276 height 35
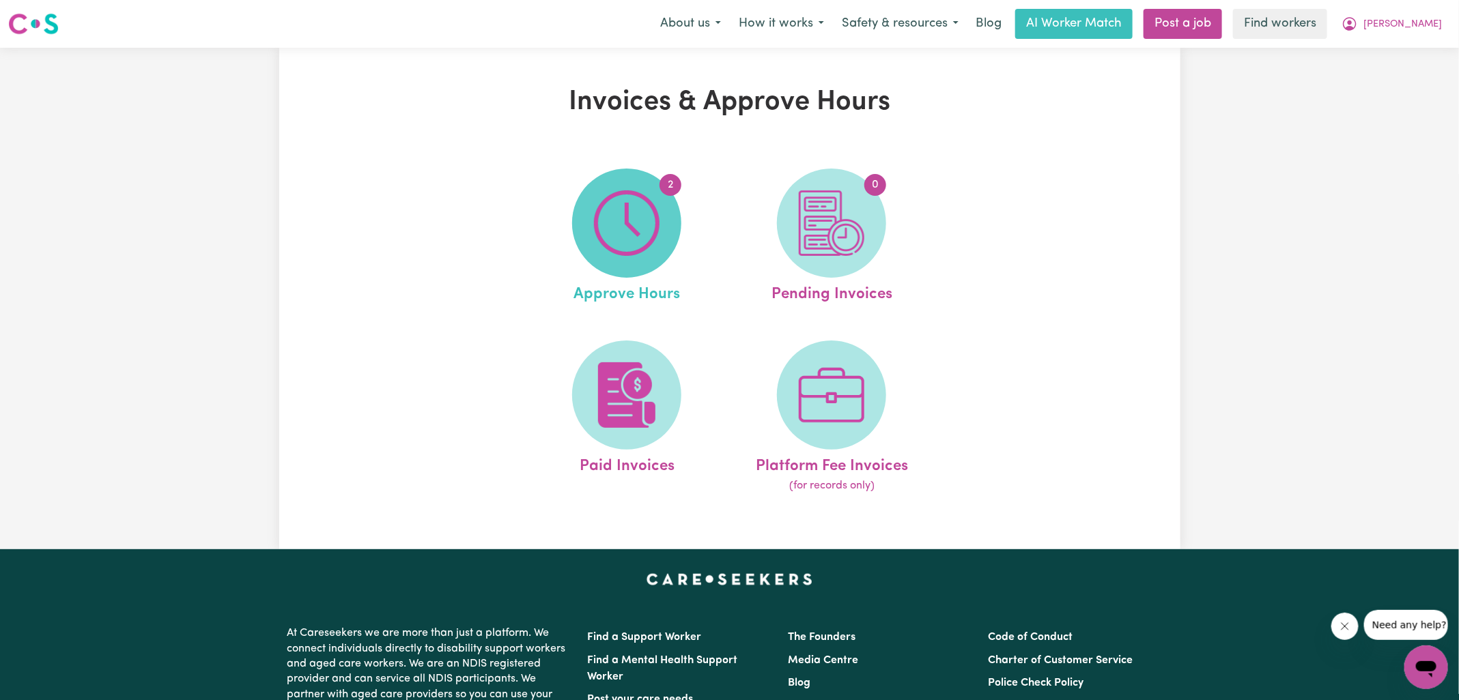
click at [659, 242] on img at bounding box center [627, 223] width 66 height 66
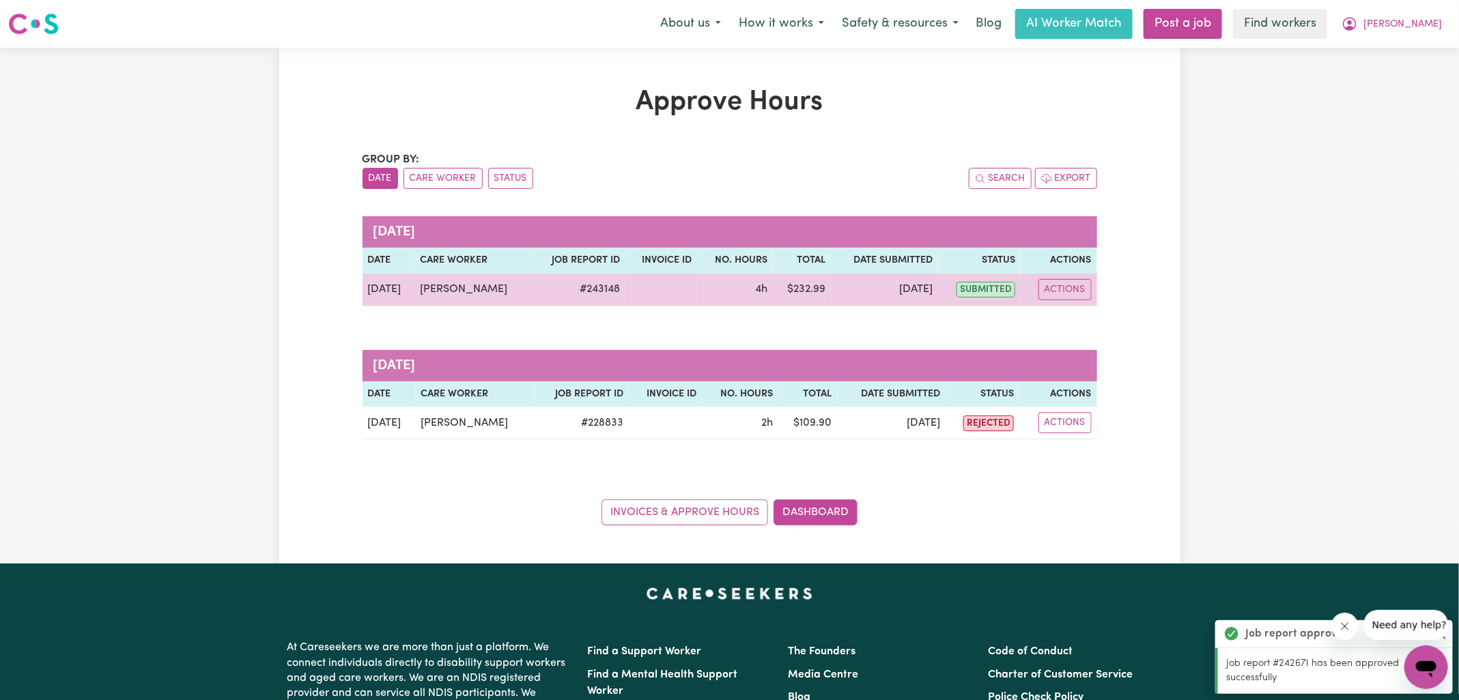
click at [442, 287] on td "[PERSON_NAME]" at bounding box center [473, 290] width 117 height 33
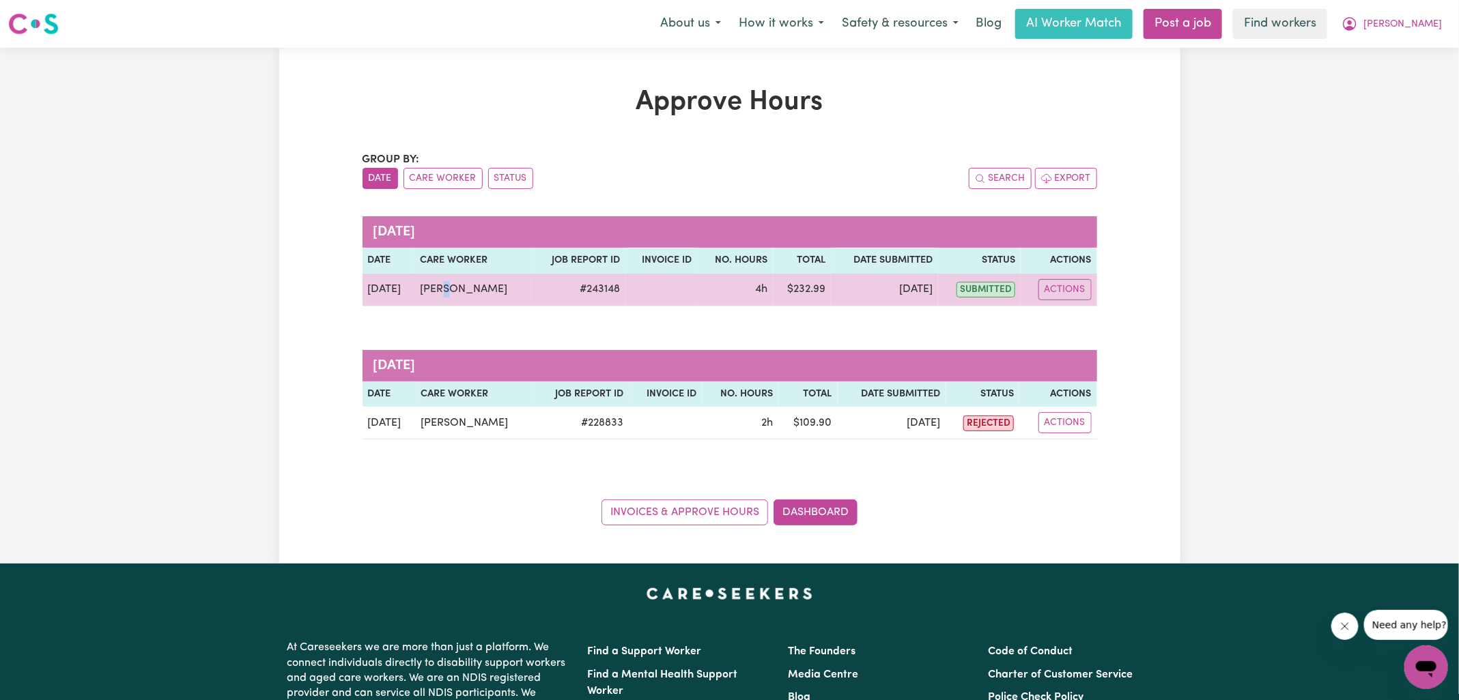
click at [442, 287] on td "[PERSON_NAME]" at bounding box center [473, 290] width 117 height 33
click at [1078, 287] on button "Actions" at bounding box center [1064, 289] width 53 height 21
click at [1082, 327] on link "View Job Report" at bounding box center [1099, 320] width 117 height 27
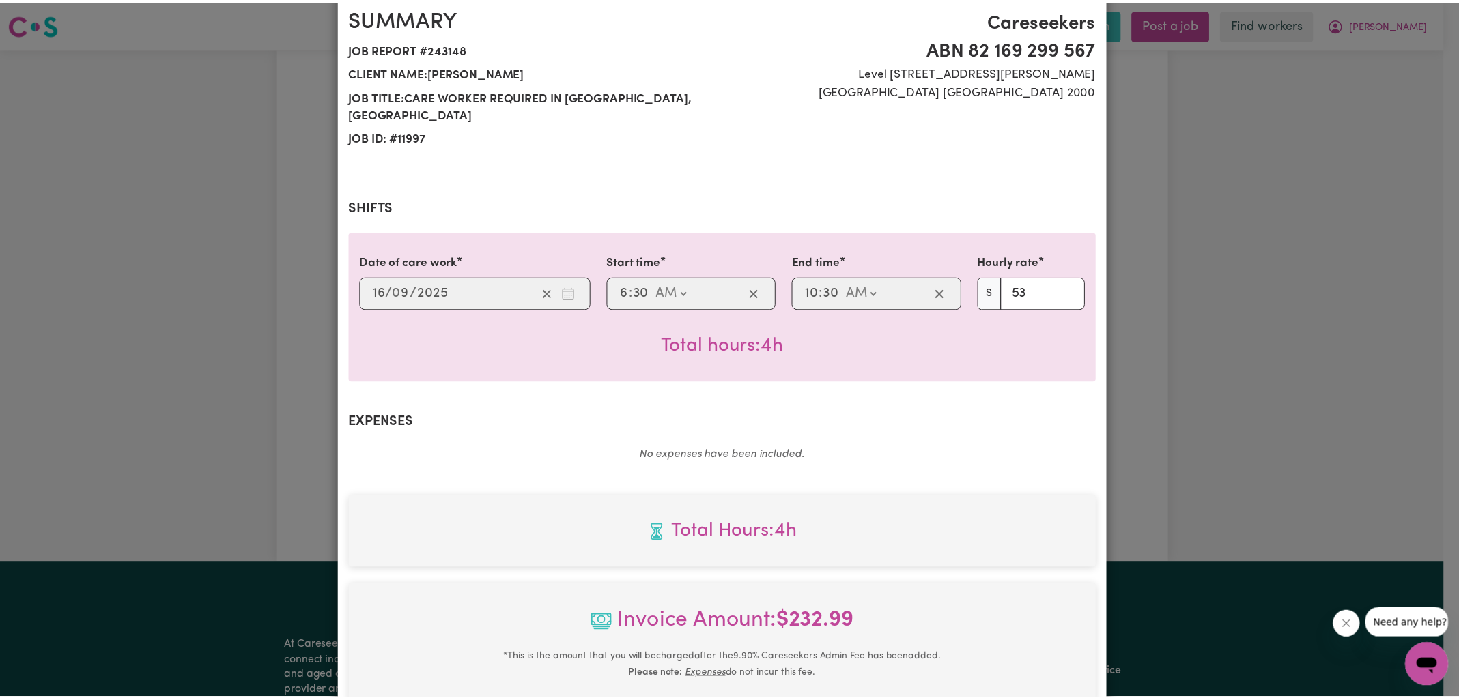
scroll to position [350, 0]
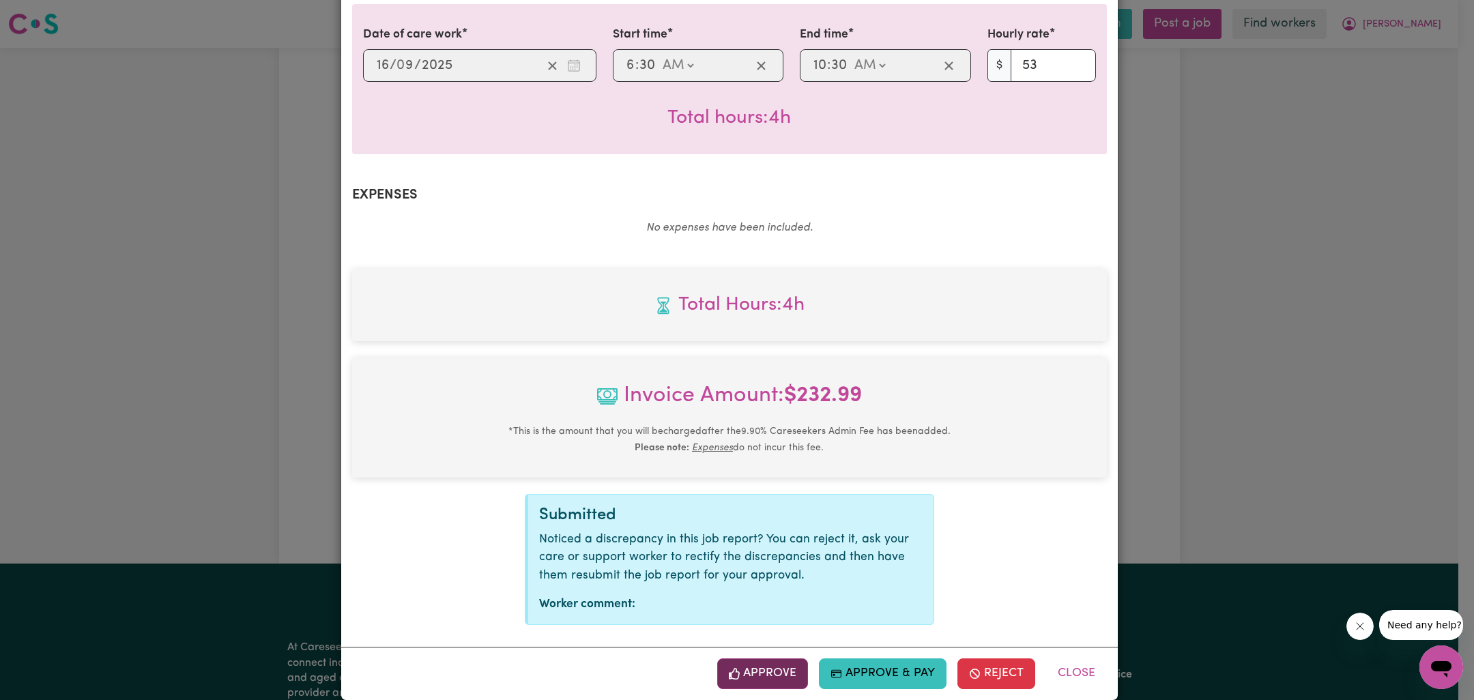
click at [759, 659] on button "Approve" at bounding box center [762, 674] width 91 height 30
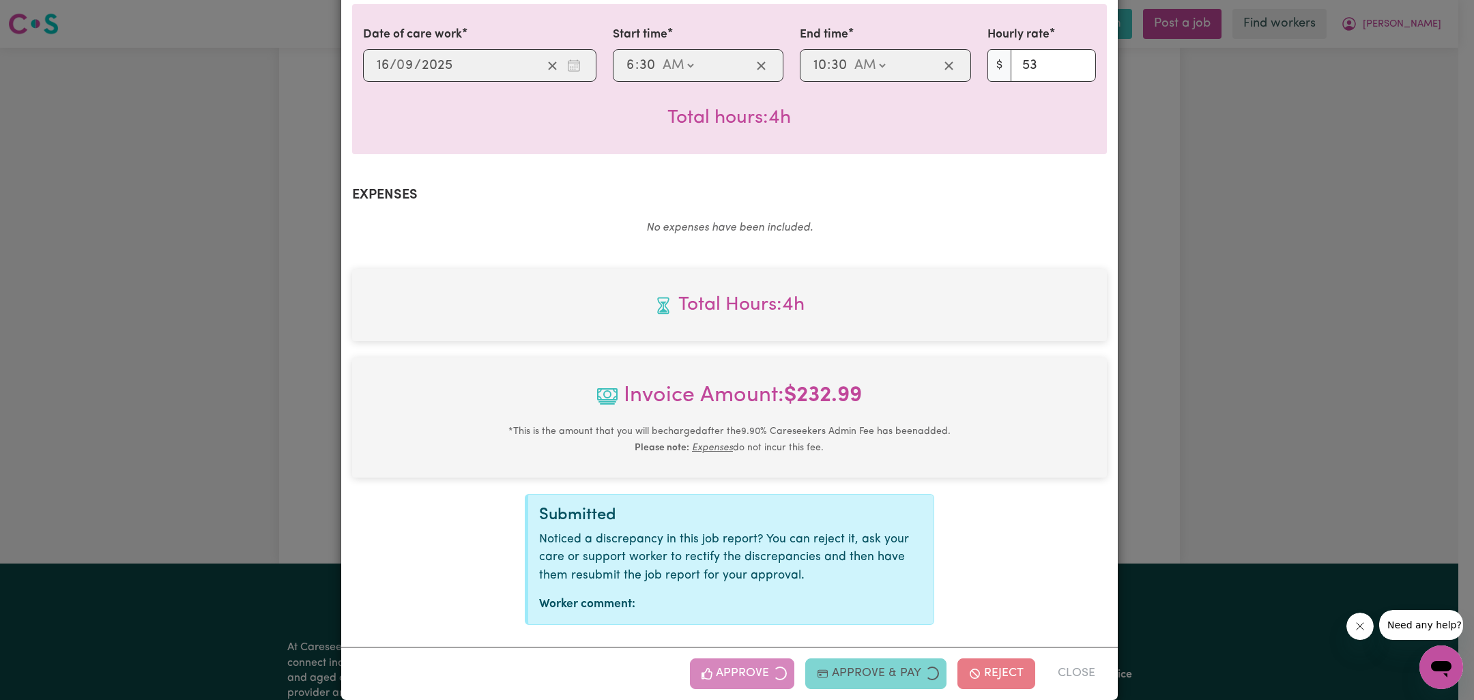
click at [1266, 446] on div "Job Report # 243148 - [PERSON_NAME] Summary Job report # 243148 Client name: [P…" at bounding box center [737, 350] width 1474 height 700
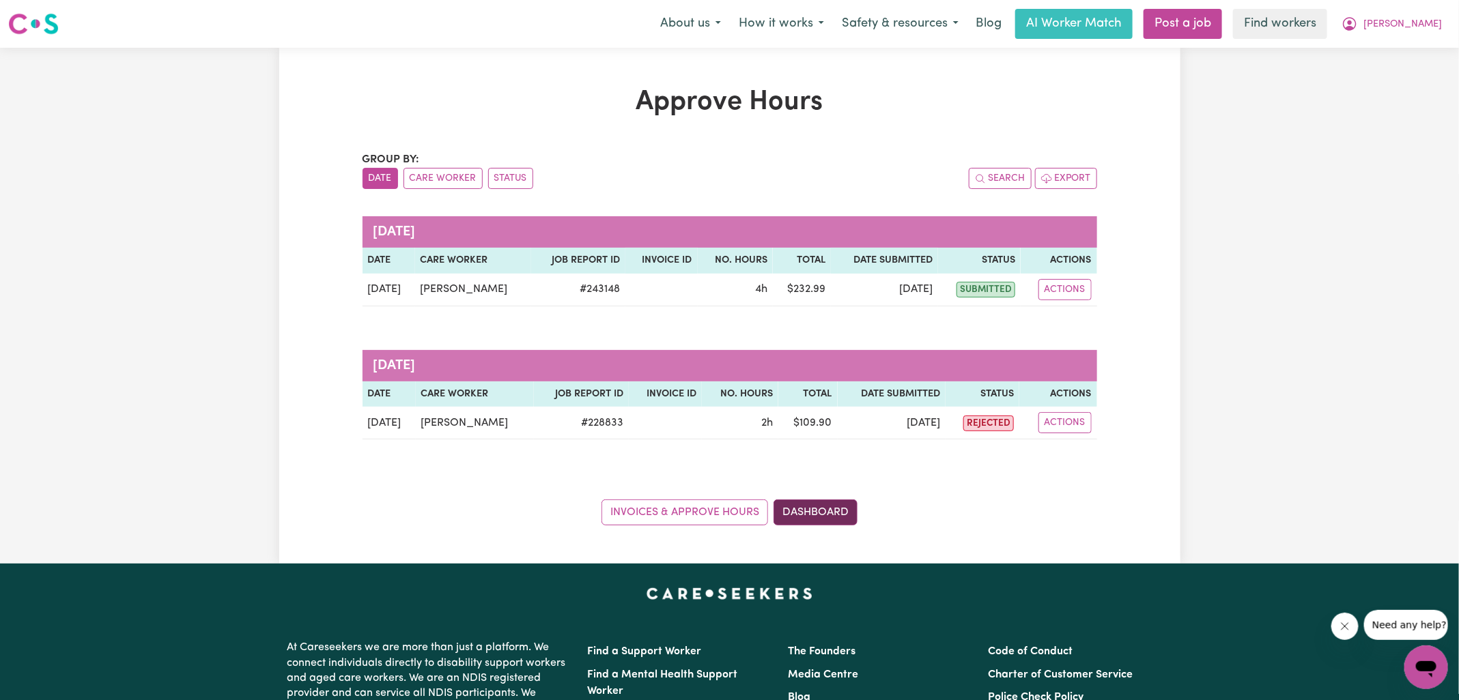
click at [833, 510] on link "Dashboard" at bounding box center [815, 513] width 84 height 26
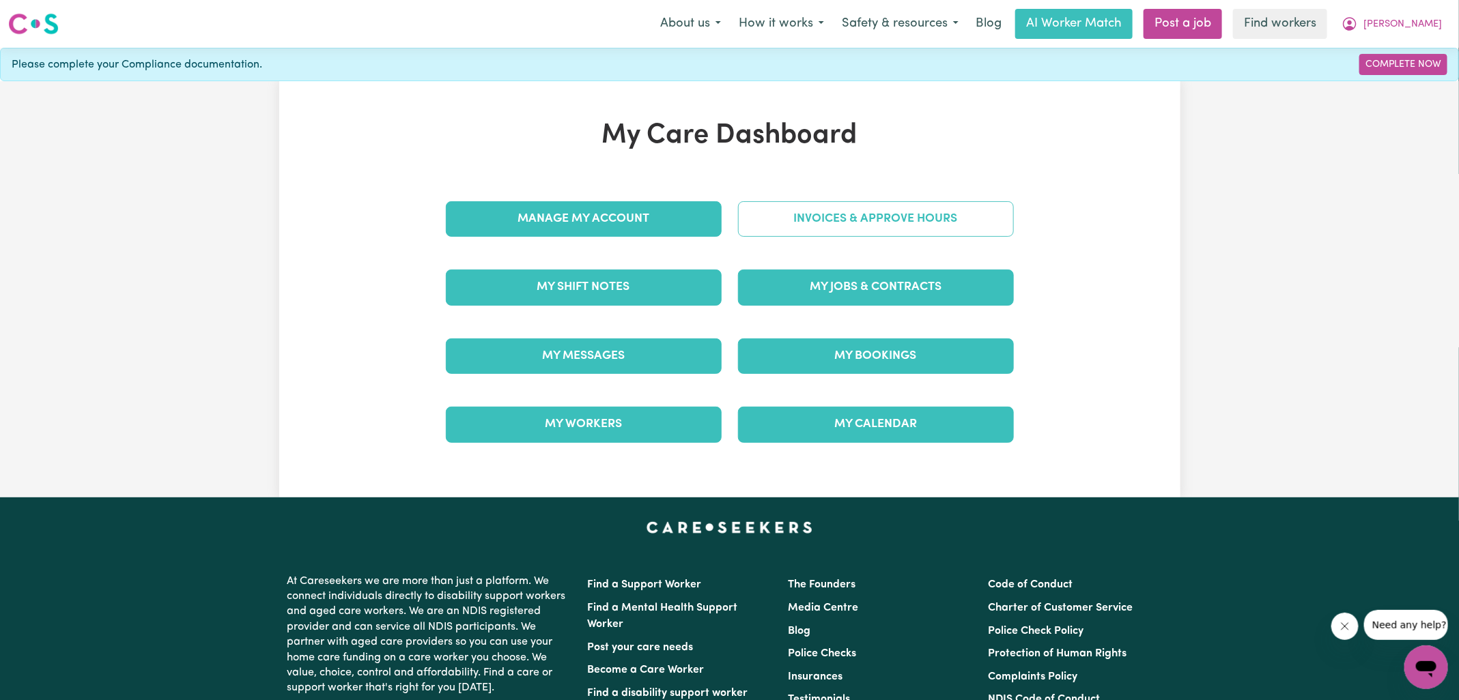
click at [840, 223] on link "Invoices & Approve Hours" at bounding box center [876, 218] width 276 height 35
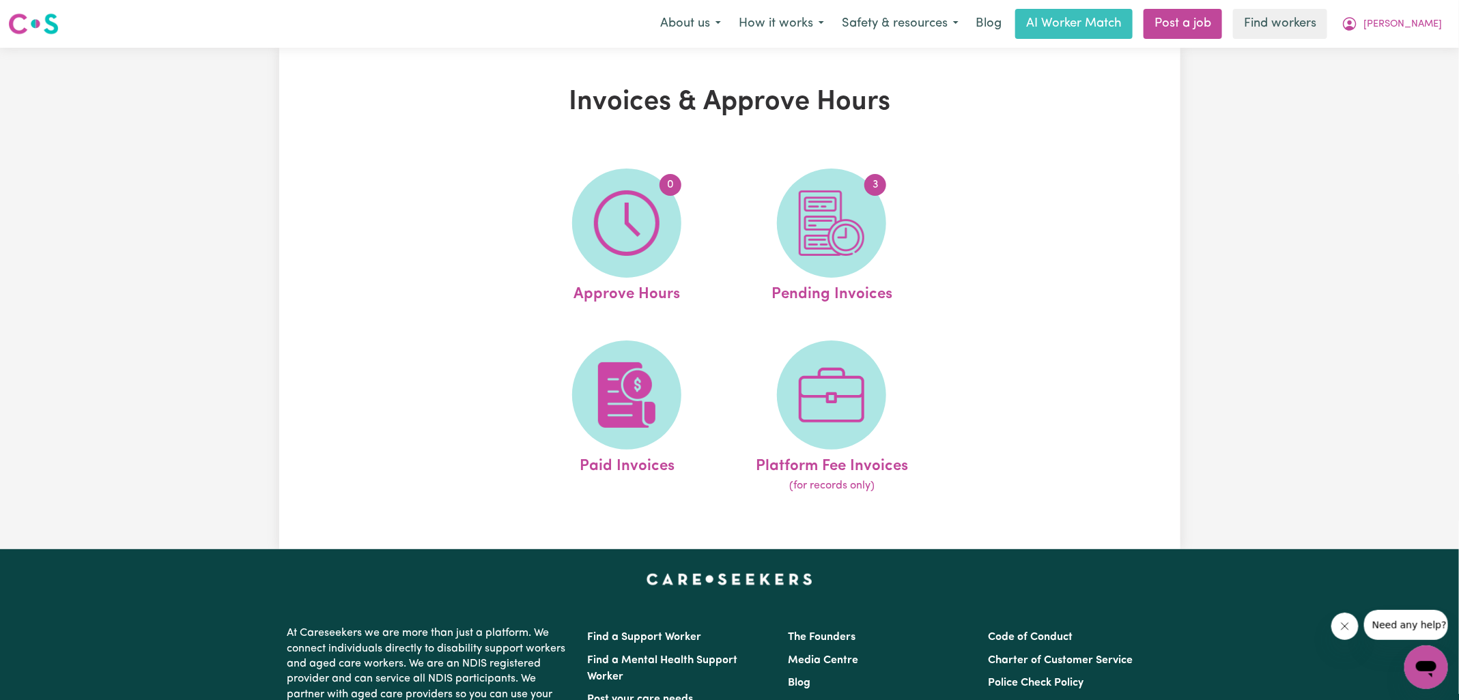
click at [842, 245] on img at bounding box center [832, 223] width 66 height 66
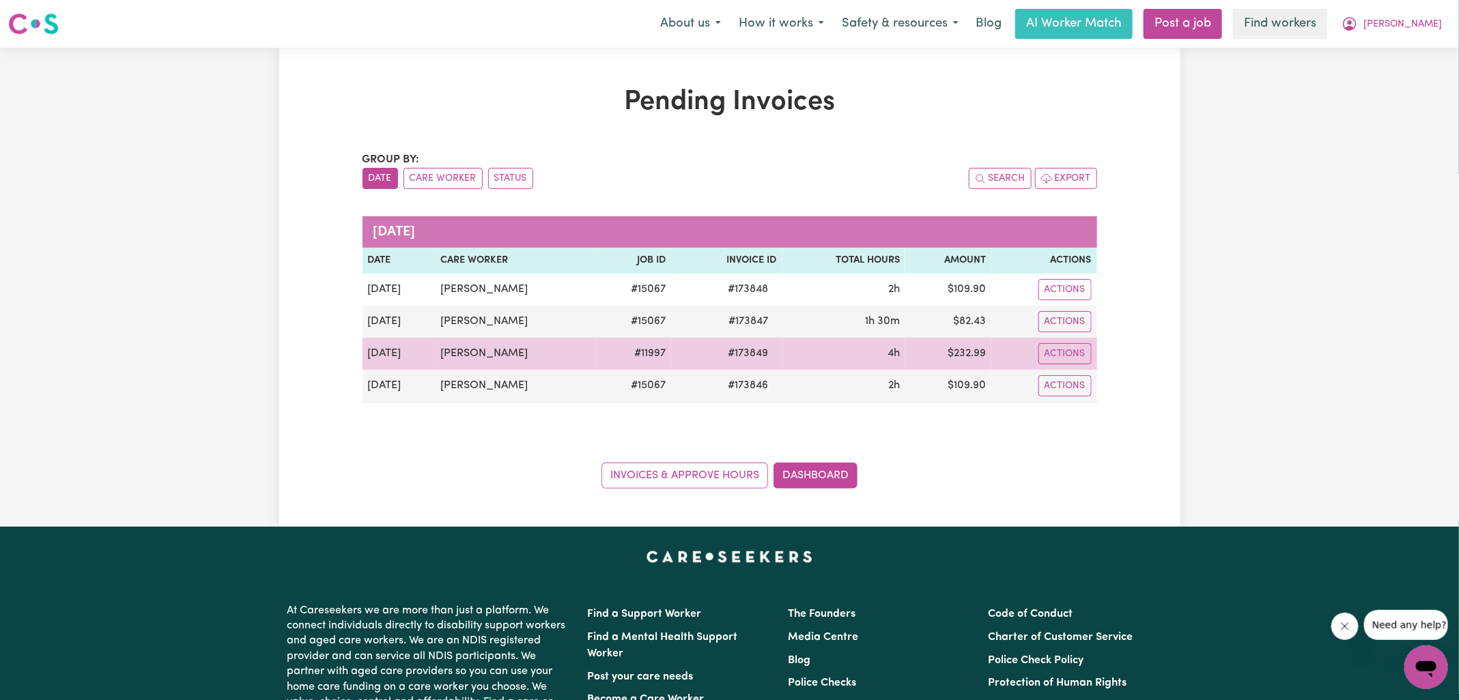
click at [741, 348] on span "# 173849" at bounding box center [748, 353] width 57 height 16
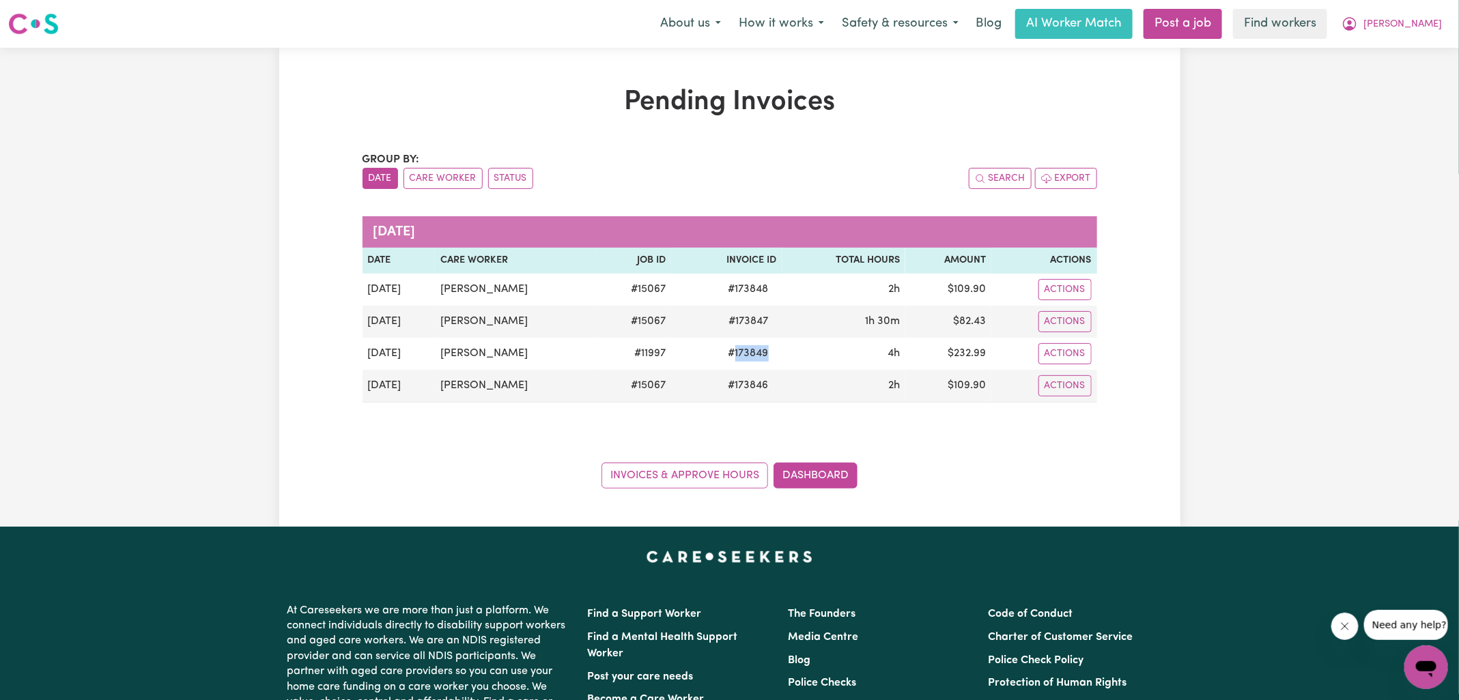
copy span "173849"
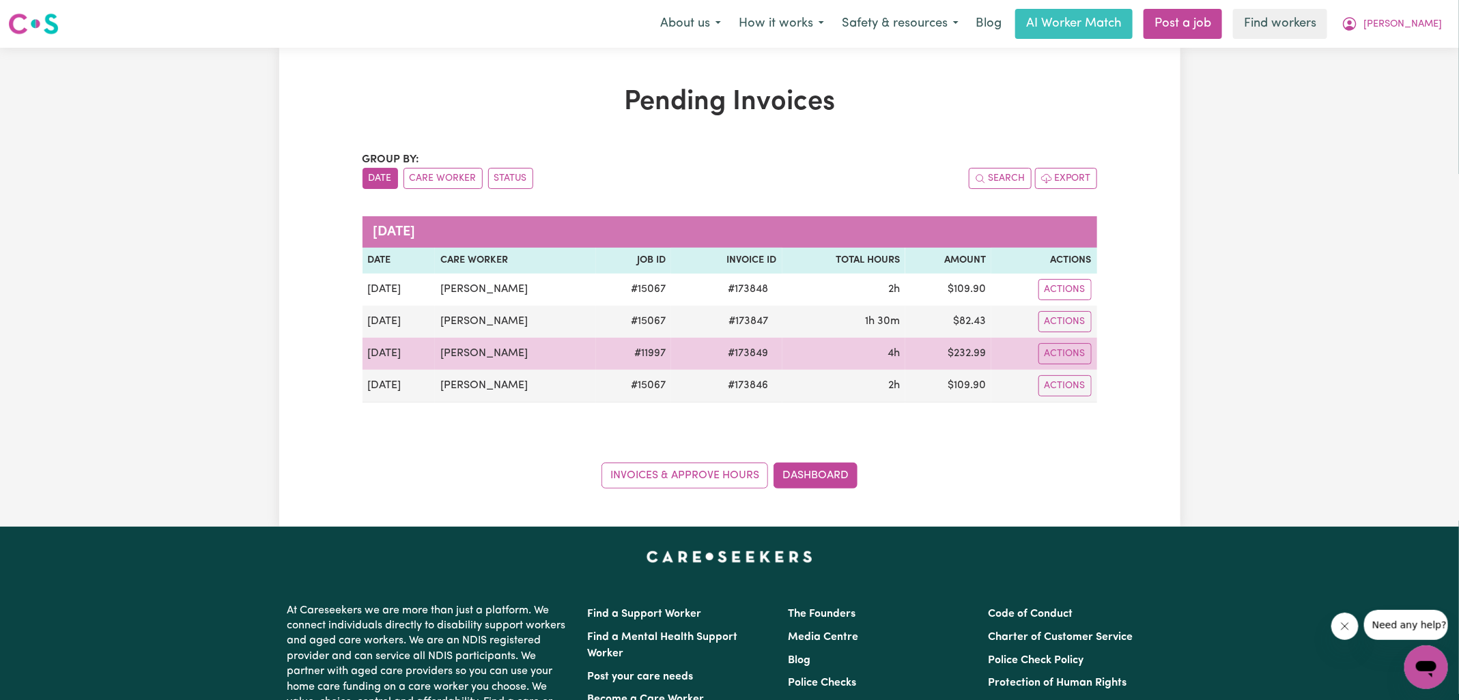
click at [978, 350] on td "$ 232.99" at bounding box center [948, 354] width 86 height 32
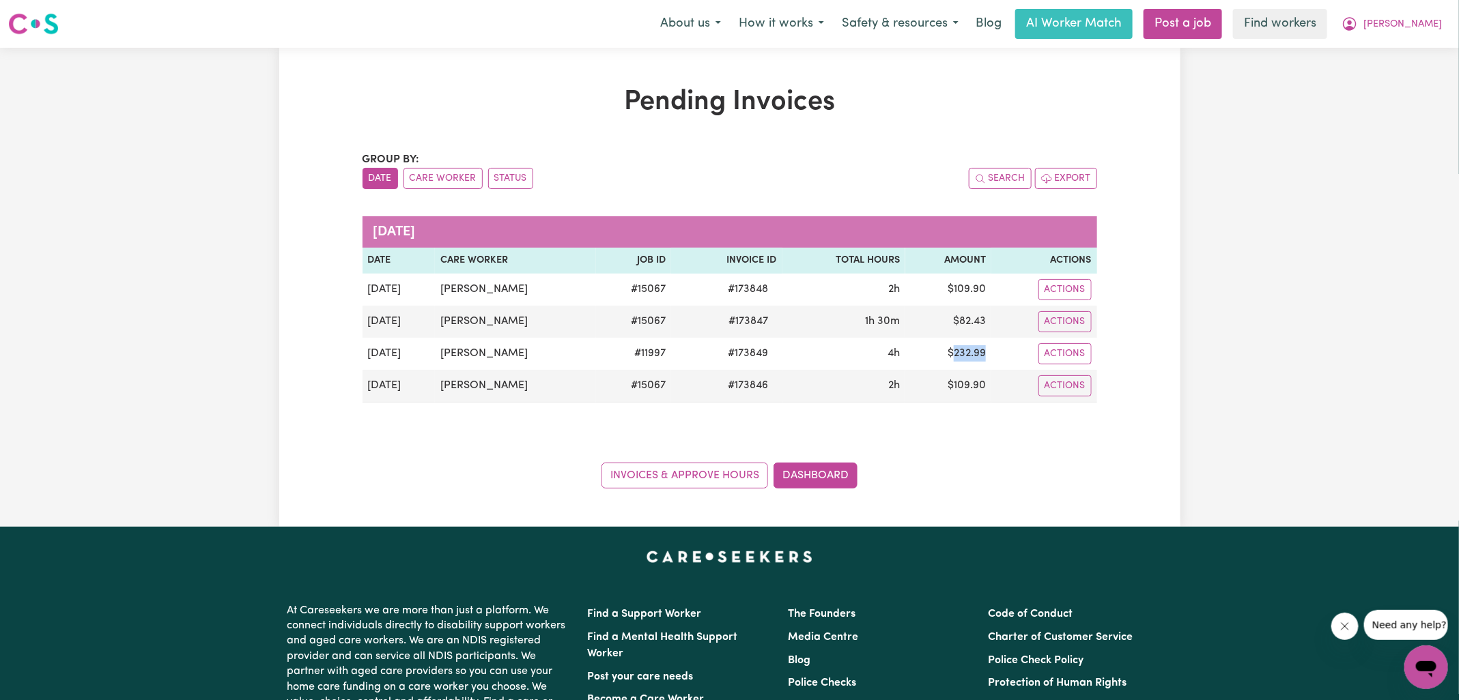
copy td "232.99"
